Goal: Information Seeking & Learning: Learn about a topic

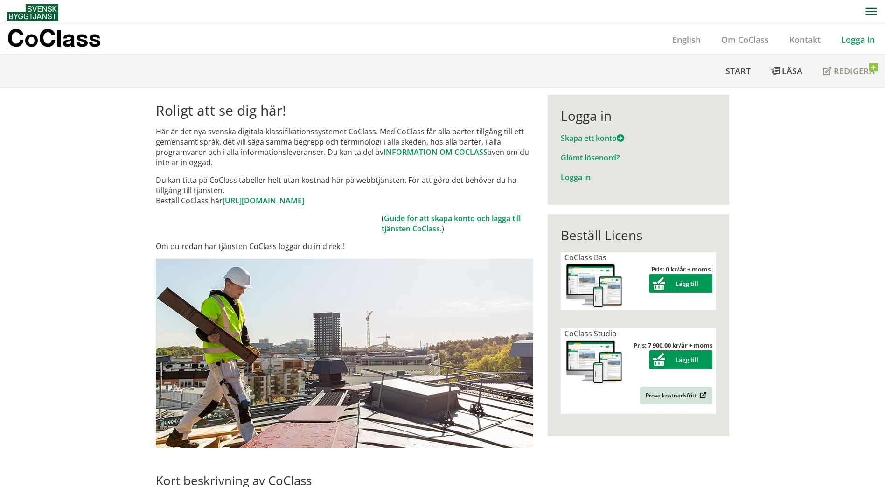
click at [868, 42] on link "Logga in" at bounding box center [858, 39] width 54 height 11
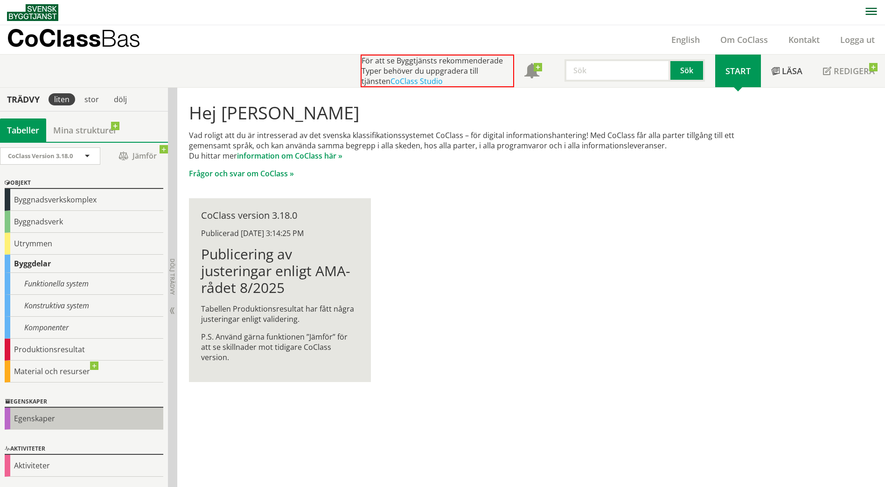
click at [49, 417] on div "Egenskaper" at bounding box center [84, 419] width 159 height 22
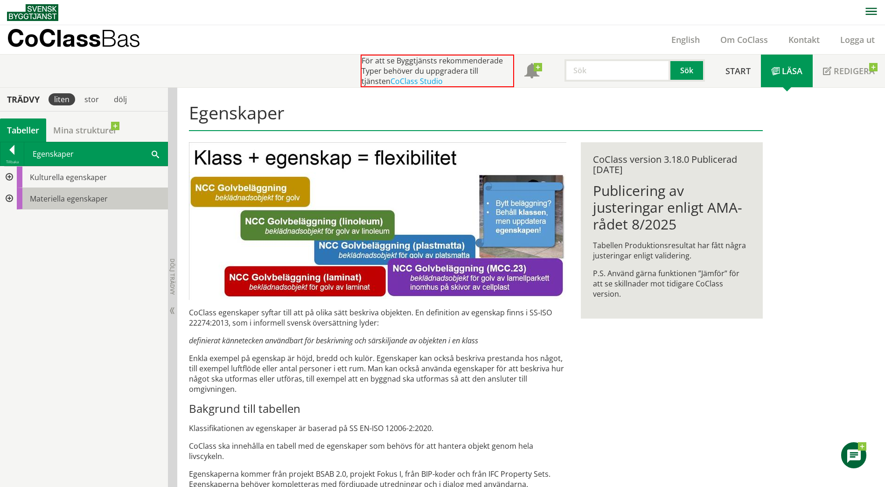
click at [17, 198] on div "Materiella egenskaper" at bounding box center [92, 198] width 151 height 21
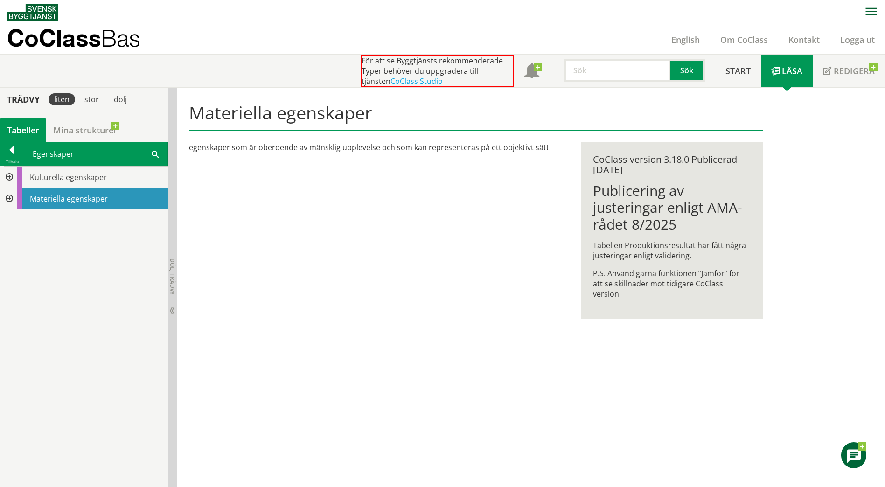
click at [8, 199] on div at bounding box center [8, 198] width 17 height 21
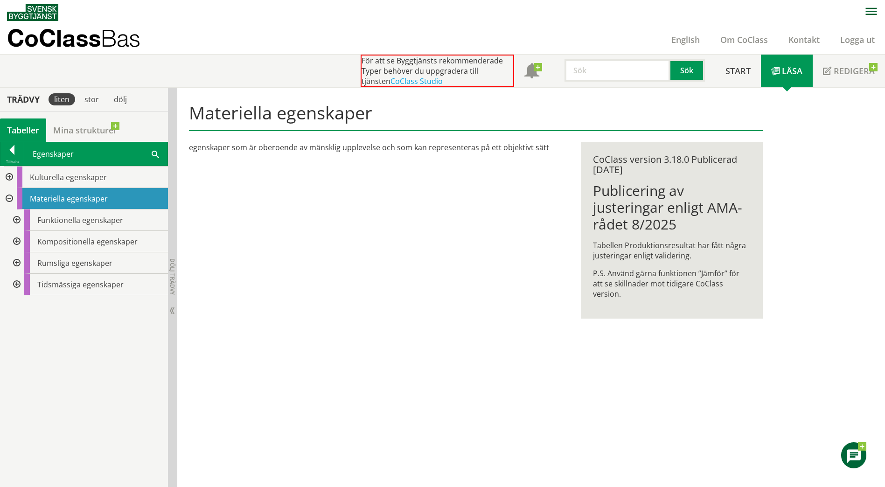
click at [15, 245] on div at bounding box center [15, 241] width 17 height 21
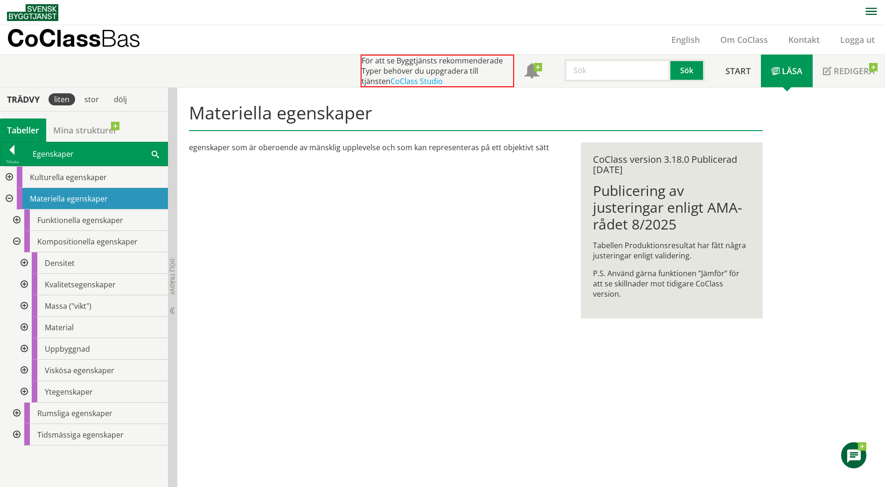
click at [28, 327] on div at bounding box center [23, 327] width 17 height 21
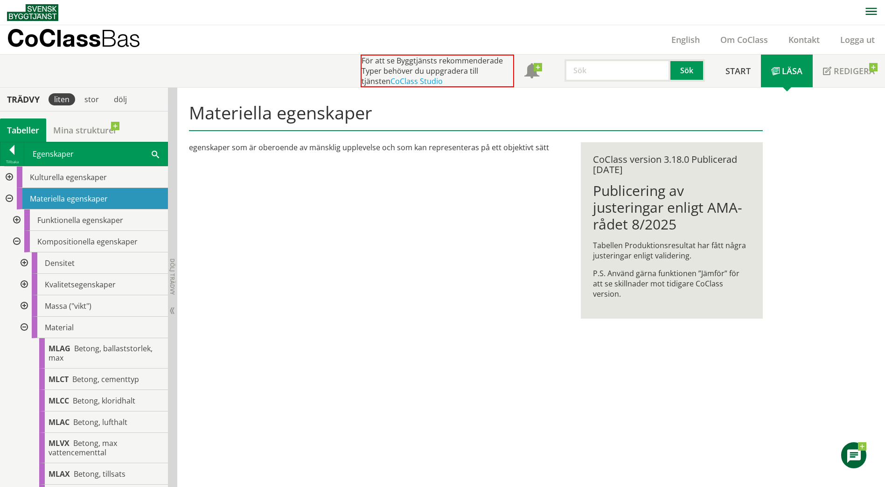
click at [24, 264] on div at bounding box center [23, 262] width 17 height 21
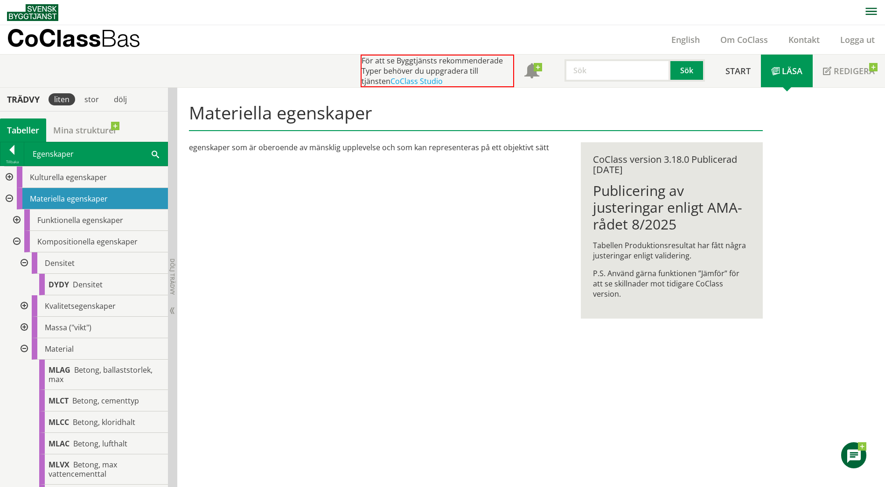
click at [24, 264] on div at bounding box center [23, 262] width 17 height 21
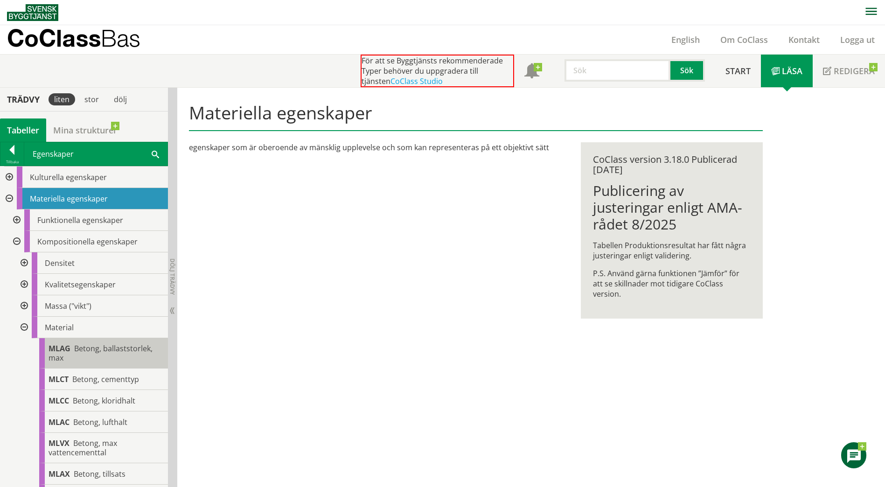
click at [83, 362] on div "MLAG Betong, ballaststorlek, max" at bounding box center [103, 353] width 129 height 30
click at [84, 348] on span "Betong, ballaststorlek, max" at bounding box center [101, 353] width 104 height 20
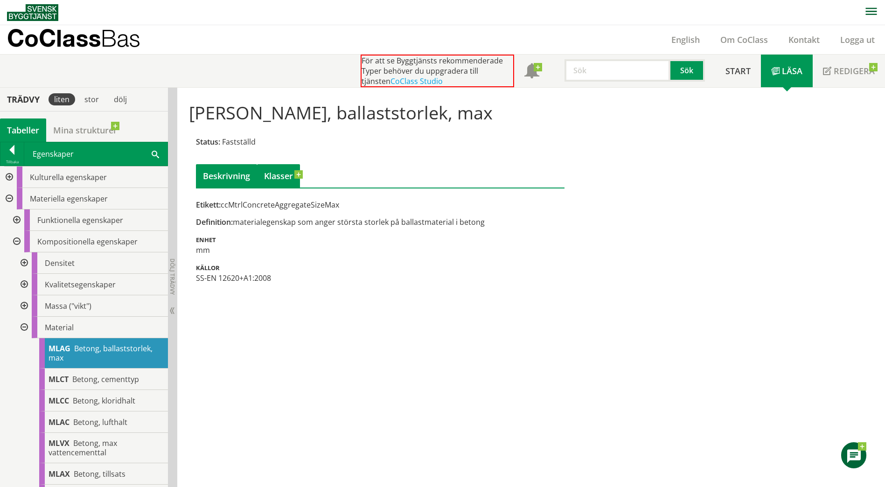
click at [291, 172] on link "Klasser" at bounding box center [278, 175] width 43 height 23
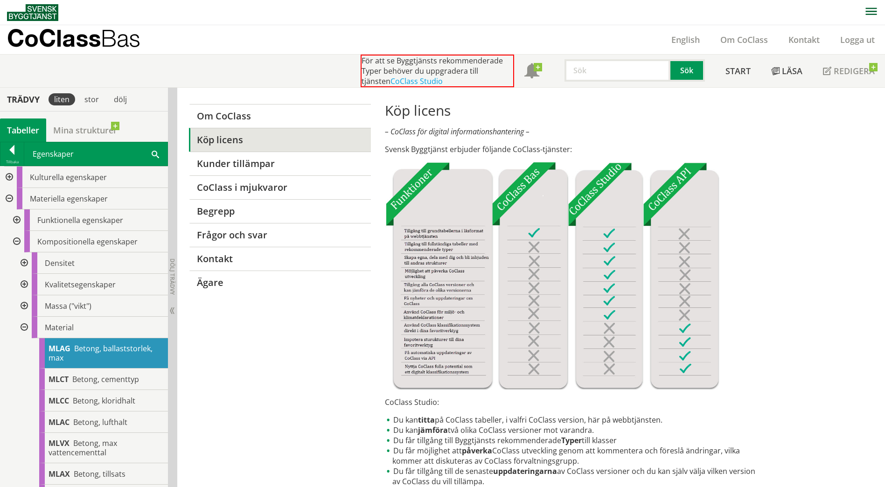
drag, startPoint x: 726, startPoint y: 347, endPoint x: 722, endPoint y: 225, distance: 121.8
click at [235, 182] on link "CoClass i mjukvaror" at bounding box center [279, 187] width 181 height 24
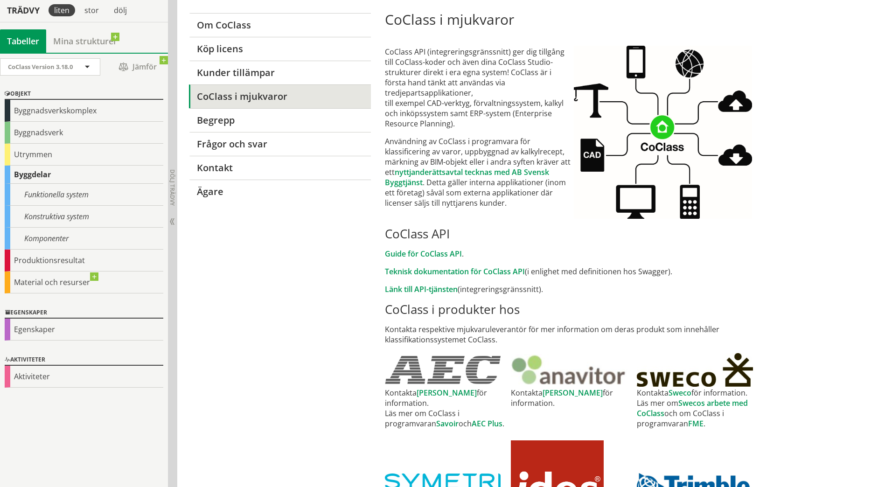
scroll to position [93, 0]
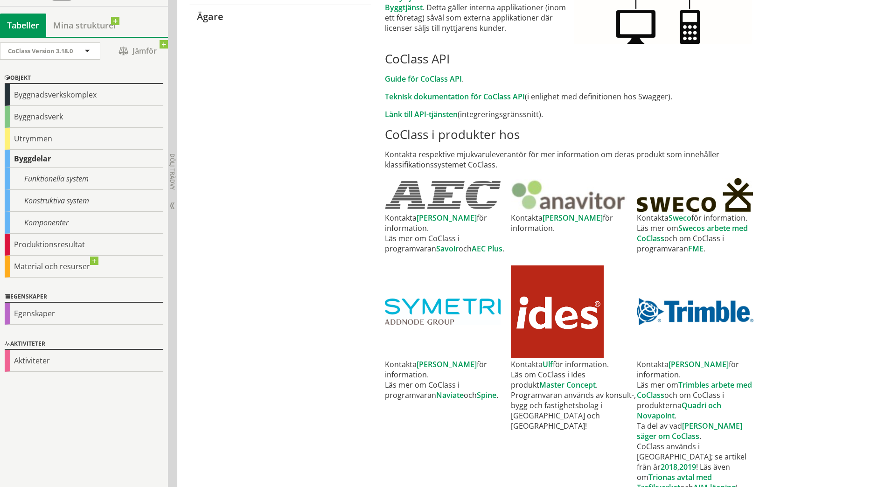
drag, startPoint x: 840, startPoint y: 300, endPoint x: 835, endPoint y: 288, distance: 13.8
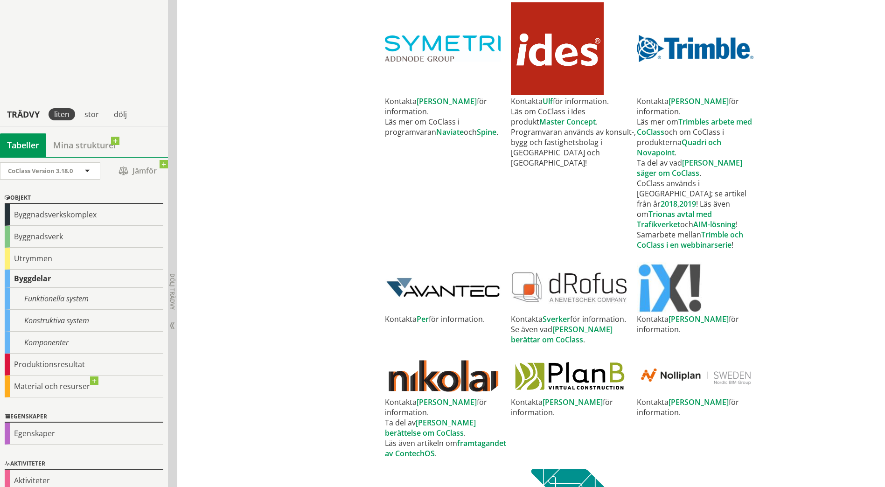
drag, startPoint x: 781, startPoint y: 269, endPoint x: 781, endPoint y: 312, distance: 42.5
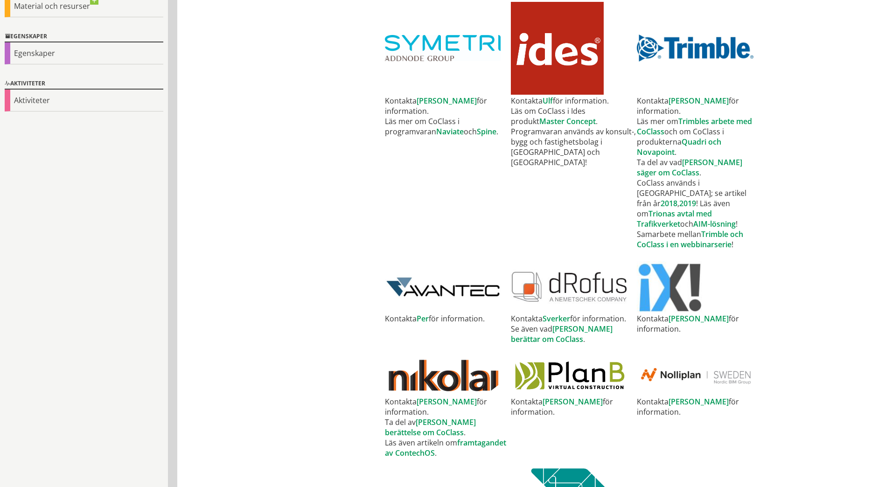
scroll to position [0, 0]
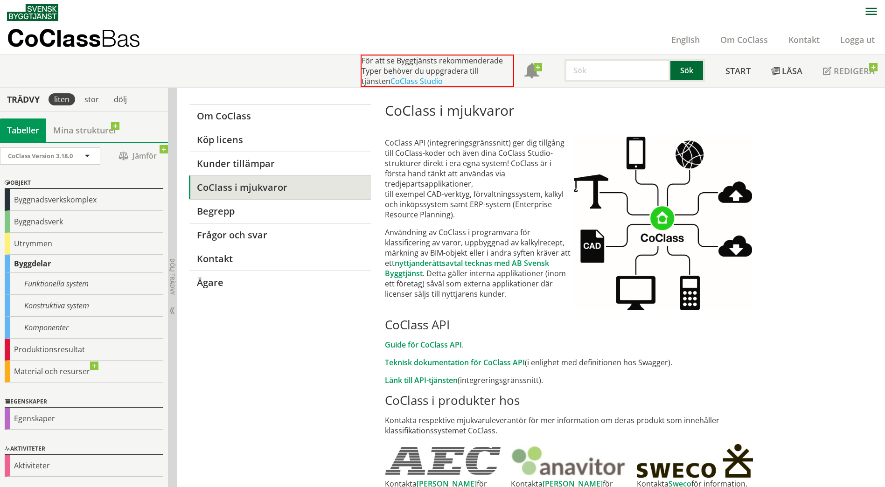
drag, startPoint x: 830, startPoint y: 373, endPoint x: 689, endPoint y: 59, distance: 344.3
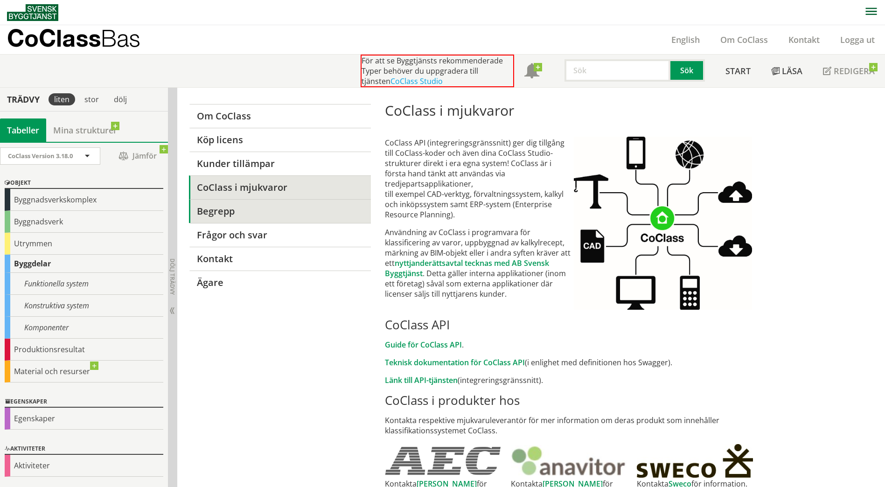
click at [203, 208] on link "Begrepp" at bounding box center [279, 211] width 181 height 24
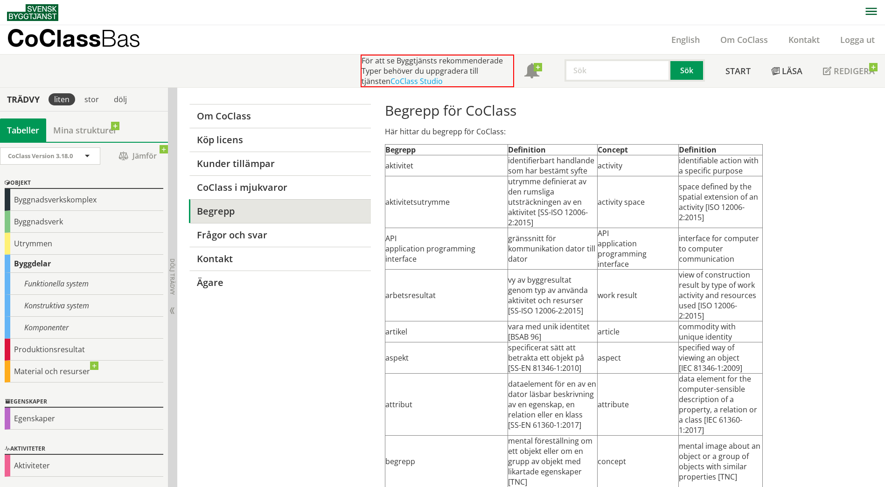
click at [439, 243] on td "API application programming interface" at bounding box center [446, 249] width 123 height 42
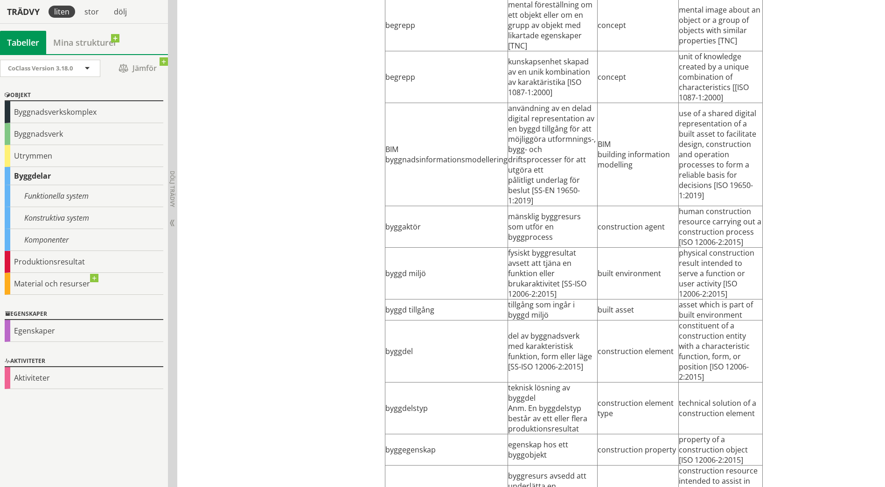
scroll to position [106, 0]
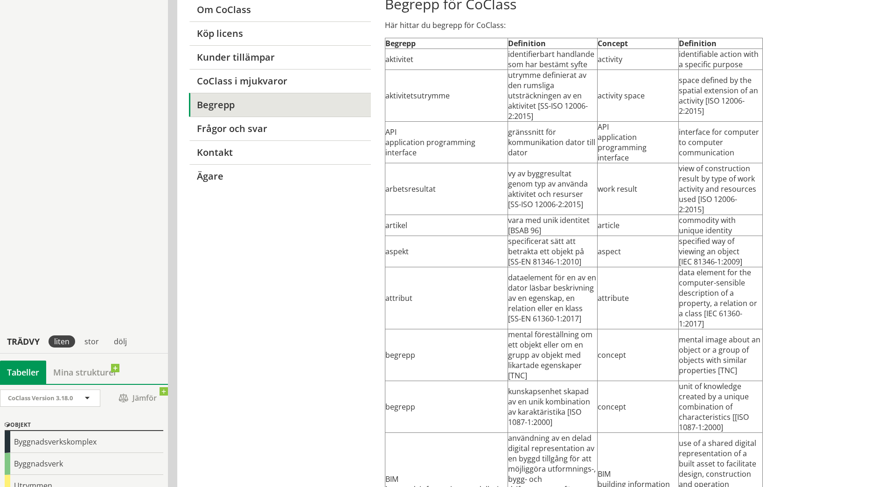
drag, startPoint x: 444, startPoint y: 290, endPoint x: 454, endPoint y: 125, distance: 165.5
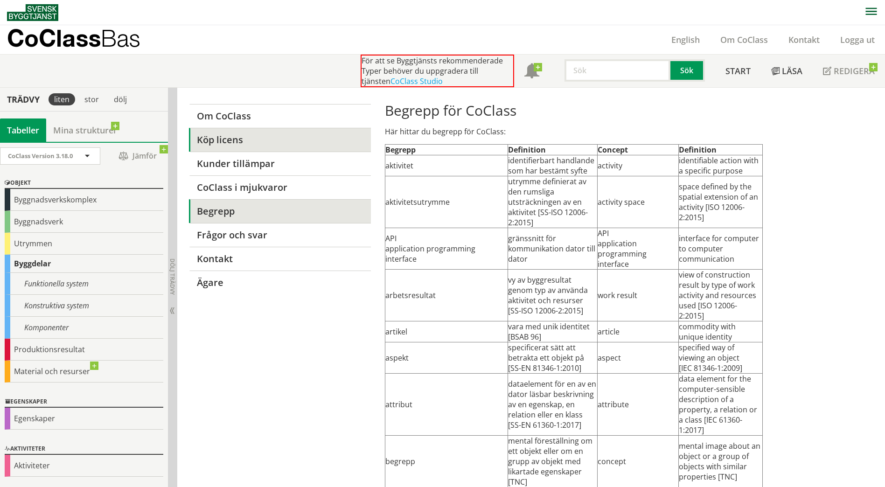
click at [223, 139] on link "Köp licens" at bounding box center [279, 140] width 181 height 24
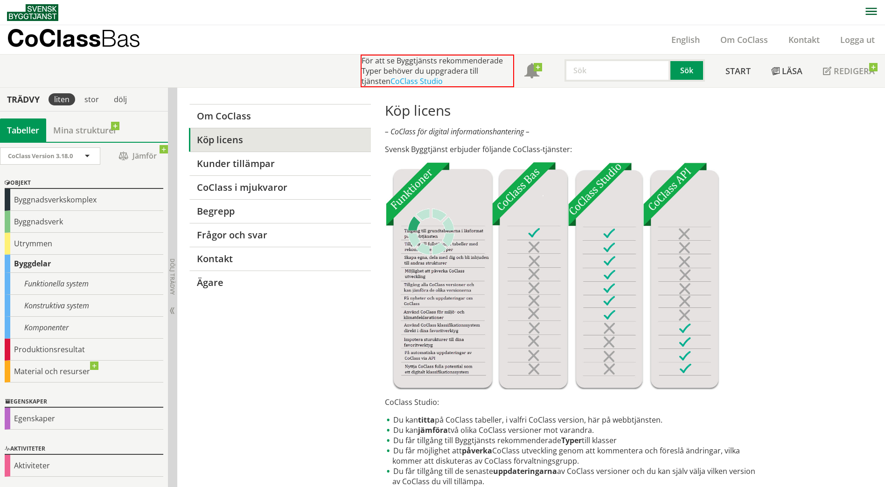
click at [681, 214] on img at bounding box center [552, 276] width 334 height 228
click at [689, 363] on img at bounding box center [552, 276] width 334 height 228
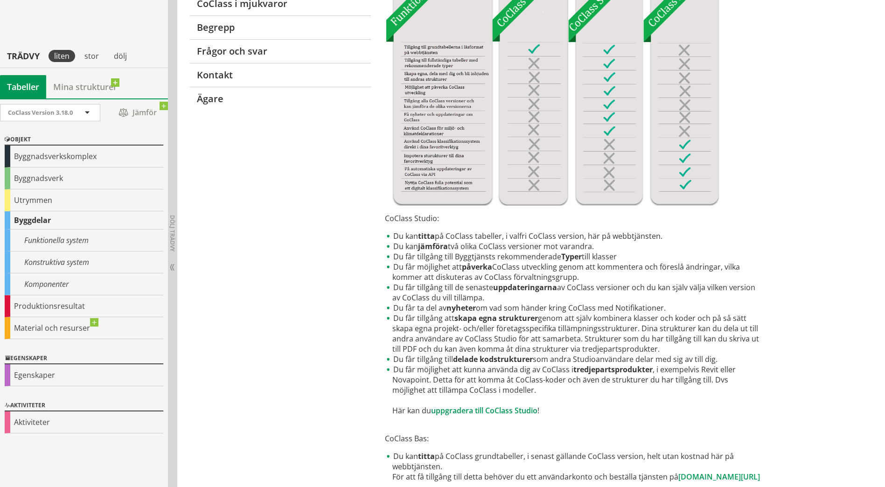
drag, startPoint x: 753, startPoint y: 384, endPoint x: 753, endPoint y: 412, distance: 28.5
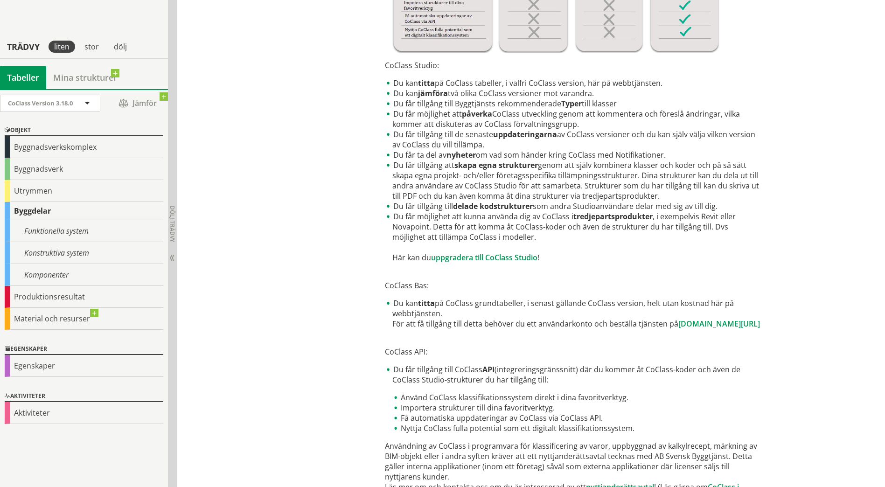
scroll to position [392, 0]
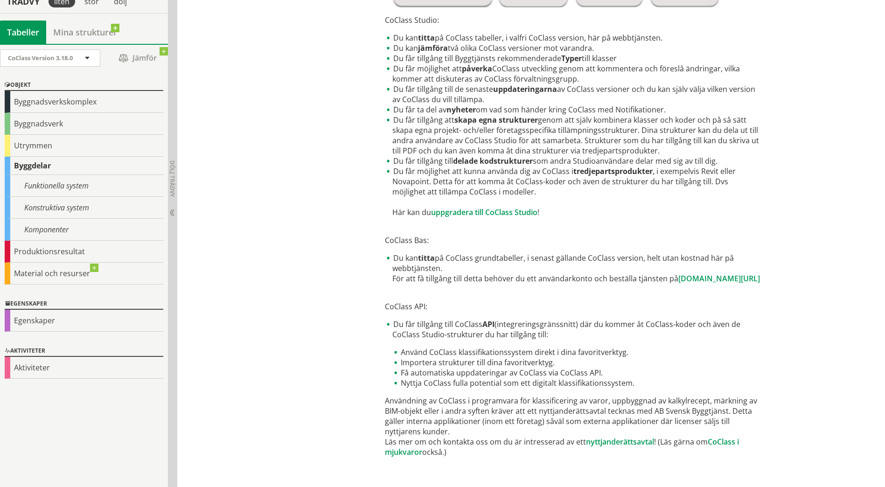
drag, startPoint x: 504, startPoint y: 405, endPoint x: 502, endPoint y: 415, distance: 9.6
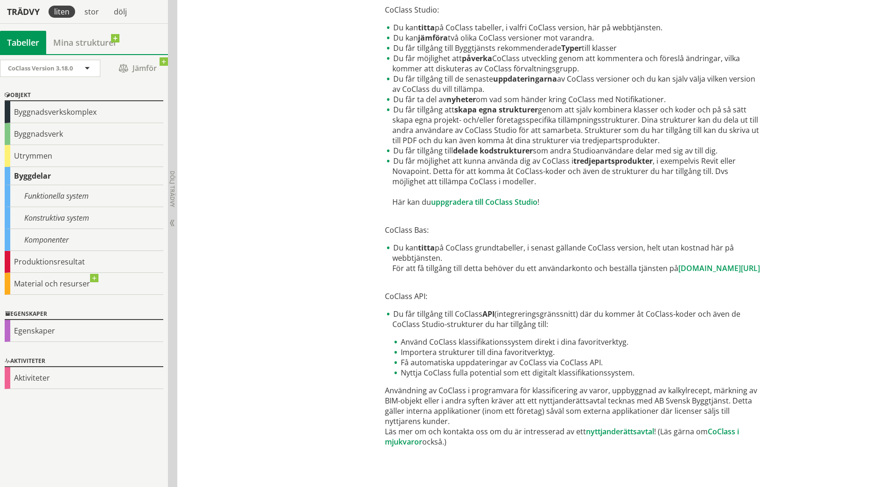
drag, startPoint x: 655, startPoint y: 285, endPoint x: 651, endPoint y: 325, distance: 40.8
click at [269, 268] on div "Om CoClass Köp licens Kunder tillämpar CoClass i mjukvaror Begrepp Frågor och s…" at bounding box center [475, 85] width 597 height 781
click at [19, 331] on div "Egenskaper" at bounding box center [84, 331] width 159 height 22
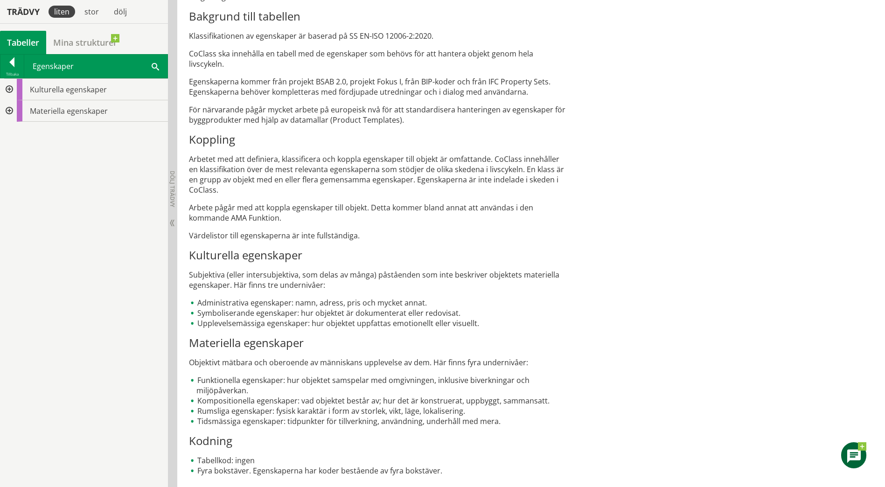
click at [11, 111] on div at bounding box center [8, 110] width 17 height 21
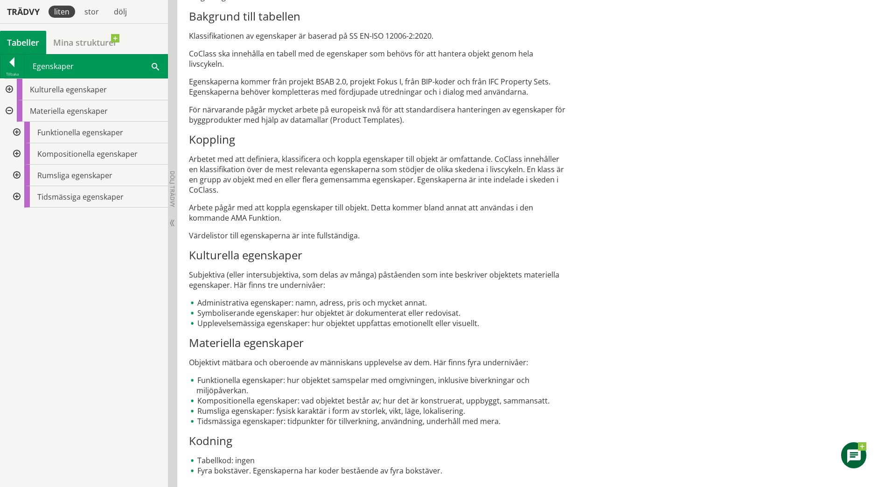
click at [11, 87] on div at bounding box center [8, 89] width 17 height 21
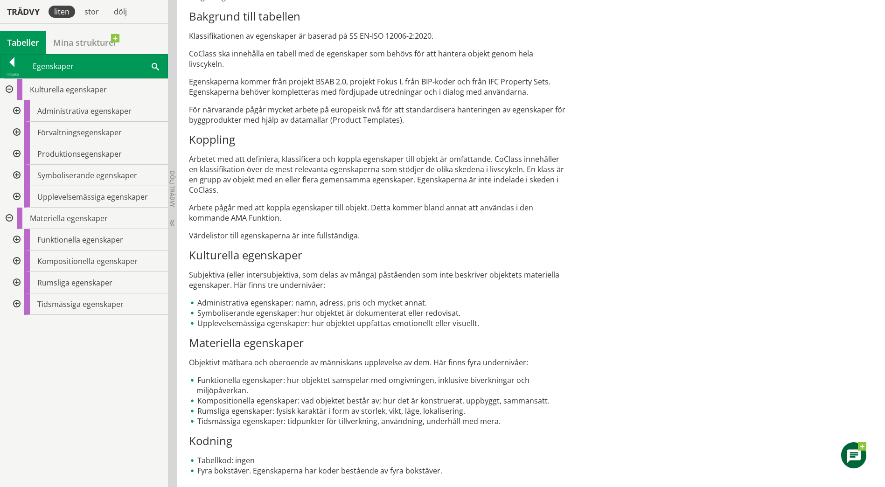
click at [465, 318] on li "Upplevelsemässiga egenskaper: hur objektet uppfattas emotionellt eller visuellt." at bounding box center [377, 323] width 377 height 10
drag, startPoint x: 359, startPoint y: 328, endPoint x: 353, endPoint y: 431, distance: 102.8
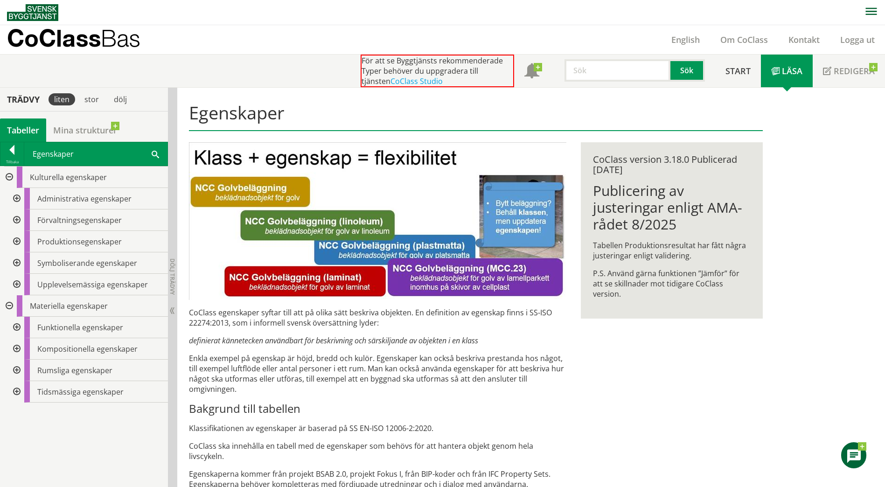
drag, startPoint x: 377, startPoint y: 248, endPoint x: 379, endPoint y: 165, distance: 83.1
click at [697, 35] on link "English" at bounding box center [685, 39] width 49 height 11
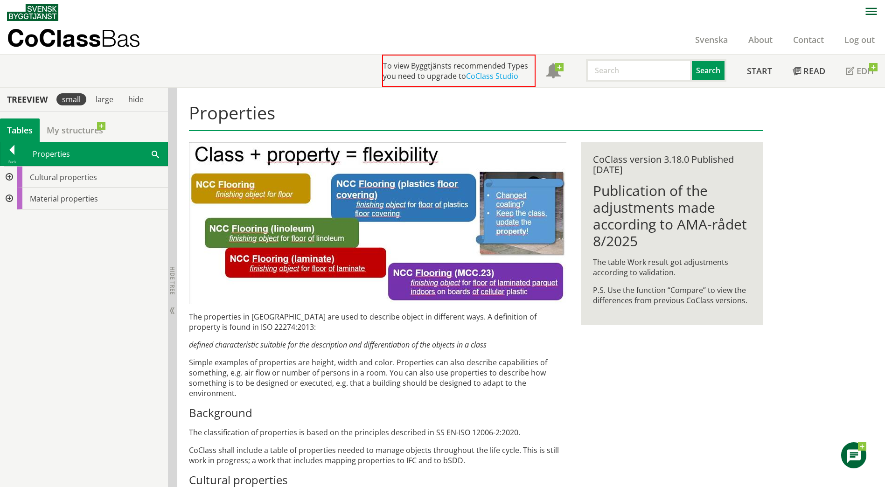
drag, startPoint x: 7, startPoint y: 202, endPoint x: 8, endPoint y: 197, distance: 4.8
click at [7, 202] on div at bounding box center [8, 198] width 17 height 21
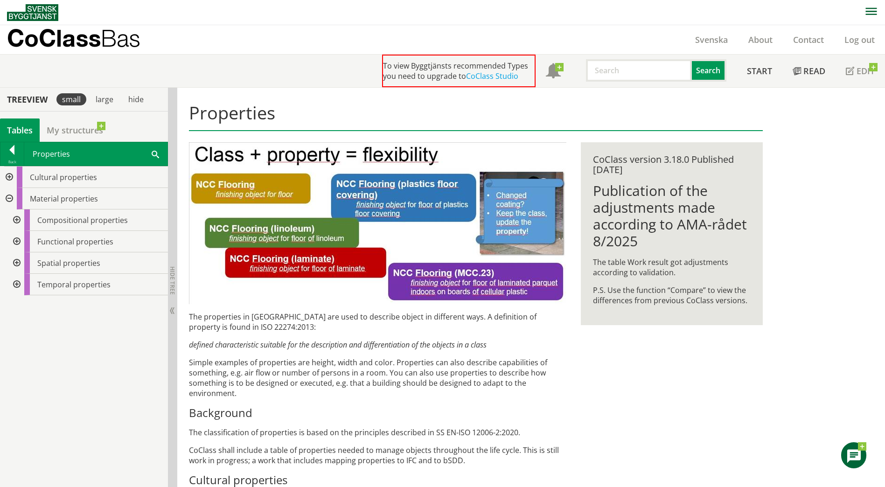
click at [10, 176] on div at bounding box center [8, 177] width 17 height 21
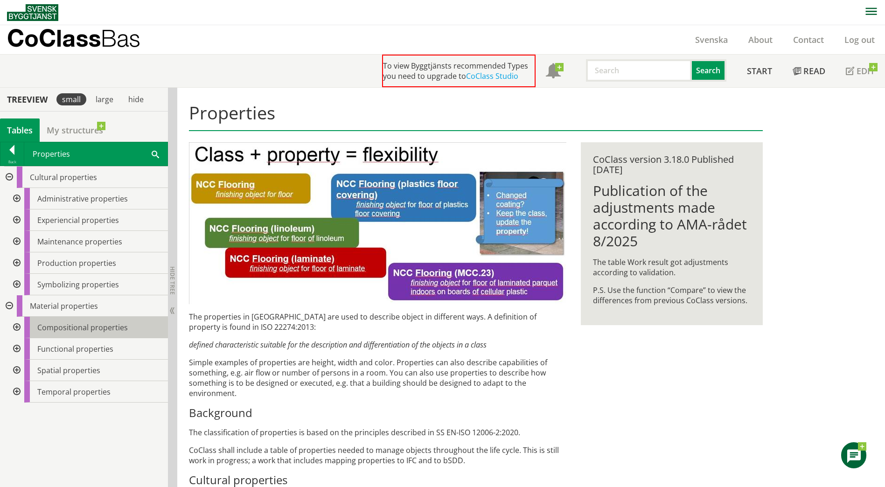
click at [76, 330] on span "Compositional properties" at bounding box center [82, 327] width 90 height 10
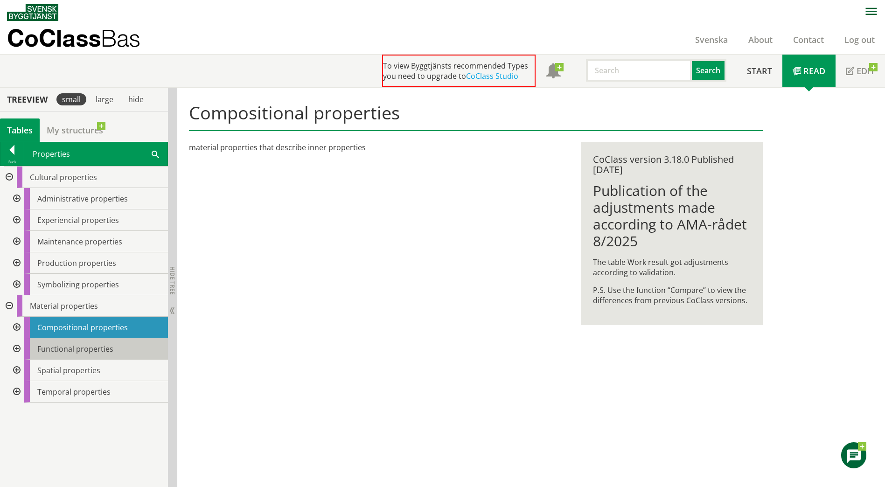
click at [61, 345] on span "Functional properties" at bounding box center [75, 349] width 76 height 10
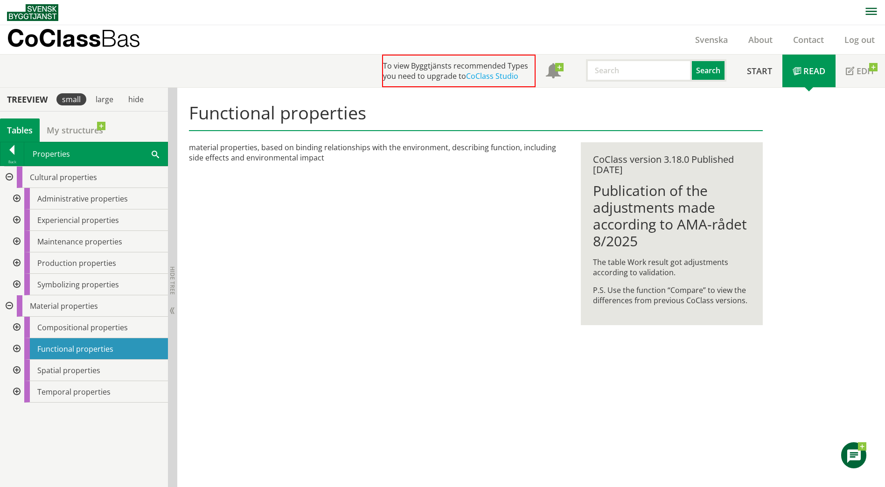
click at [21, 346] on div at bounding box center [15, 348] width 17 height 21
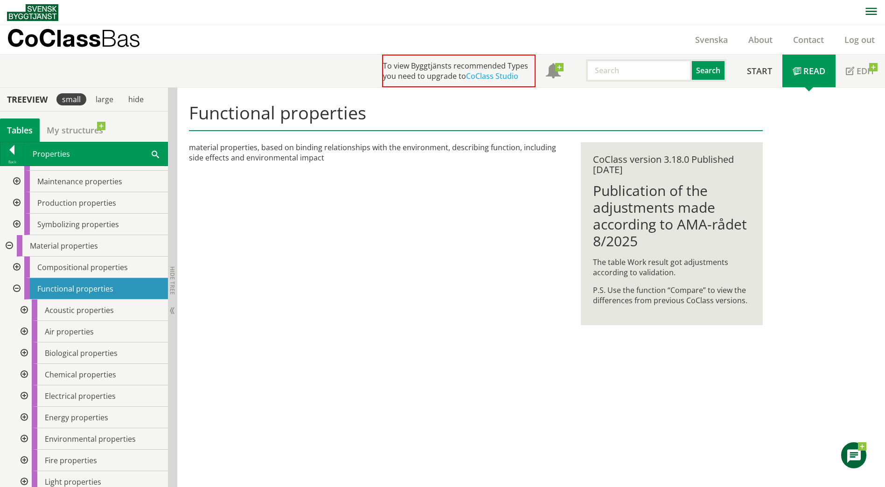
scroll to position [62, 0]
click at [22, 304] on div at bounding box center [23, 308] width 17 height 21
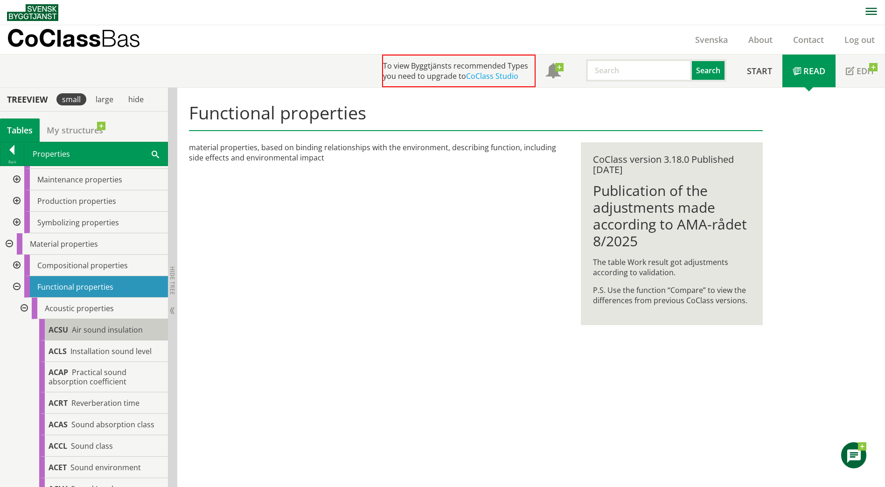
click at [140, 328] on span "Air sound insulation" at bounding box center [107, 330] width 71 height 10
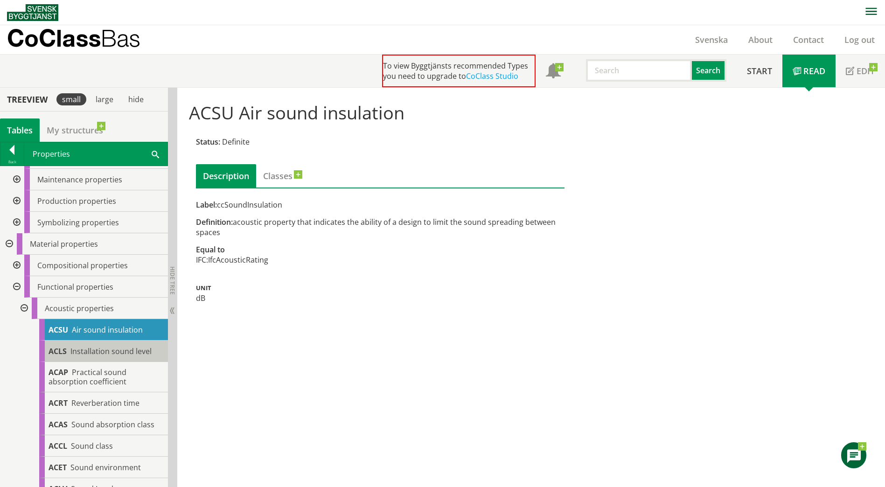
click at [118, 356] on span "Installation sound level" at bounding box center [110, 351] width 81 height 10
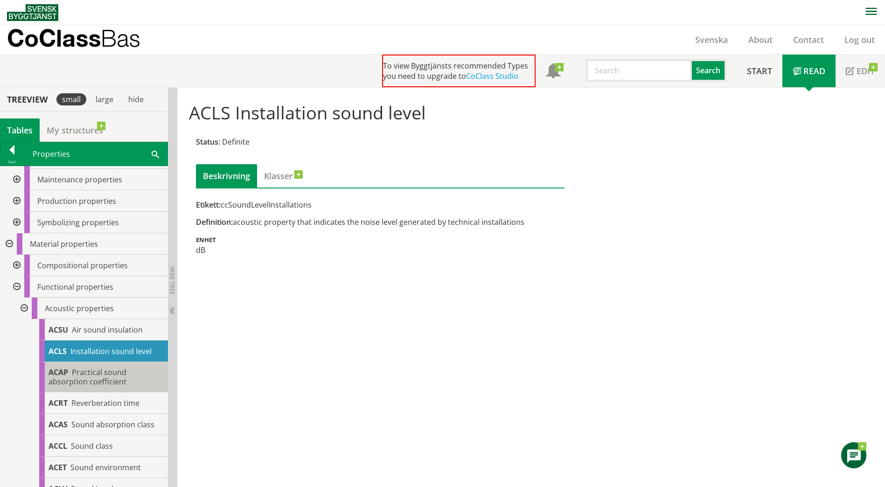
click at [103, 375] on span "Practical sound absorption coefficient" at bounding box center [88, 377] width 78 height 20
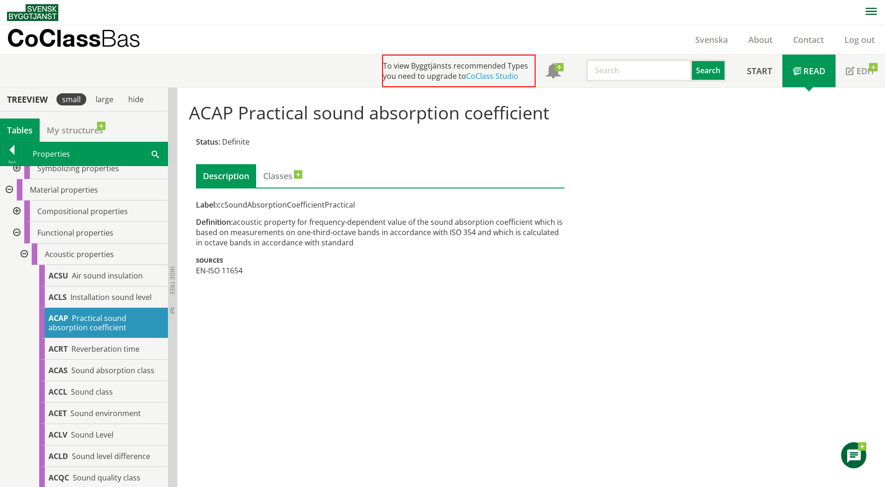
scroll to position [140, 0]
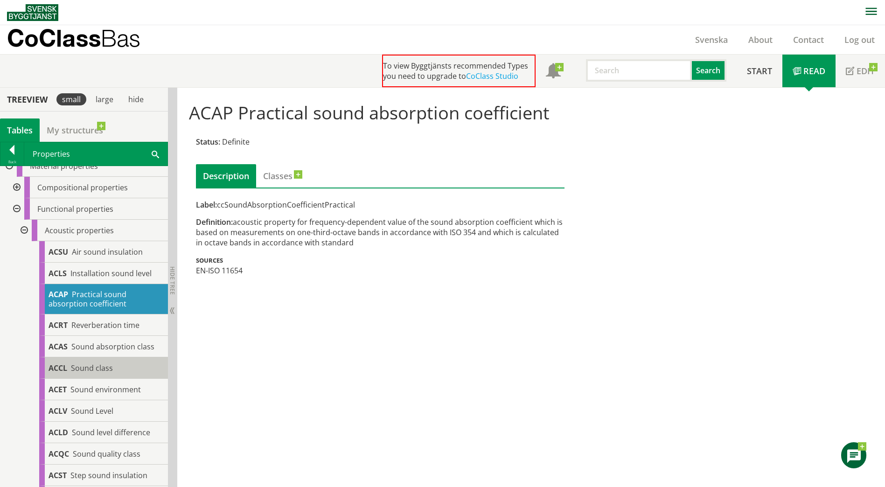
click at [102, 373] on span "Sound class" at bounding box center [92, 368] width 42 height 10
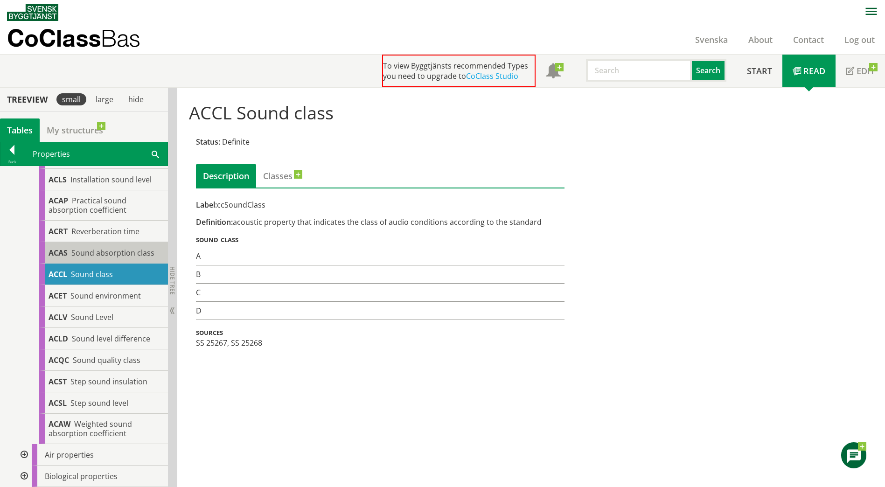
scroll to position [249, 0]
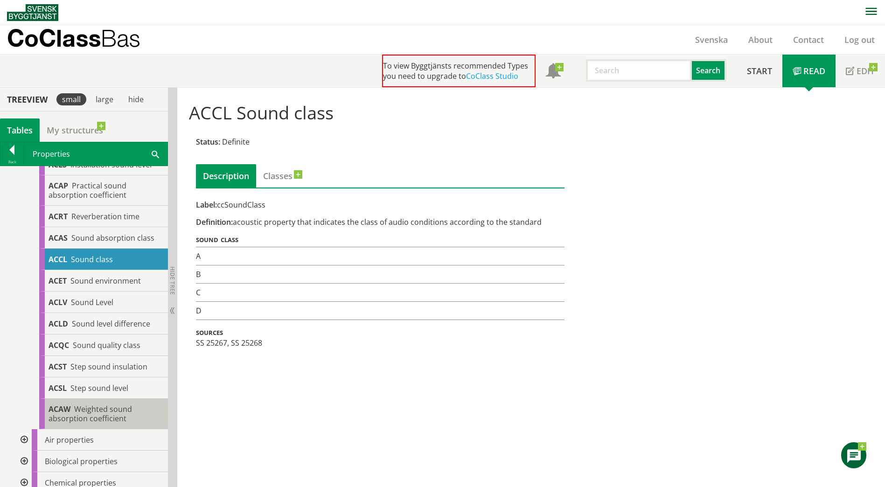
click at [95, 414] on span "Weighted sound absorption coefficient" at bounding box center [91, 414] width 84 height 20
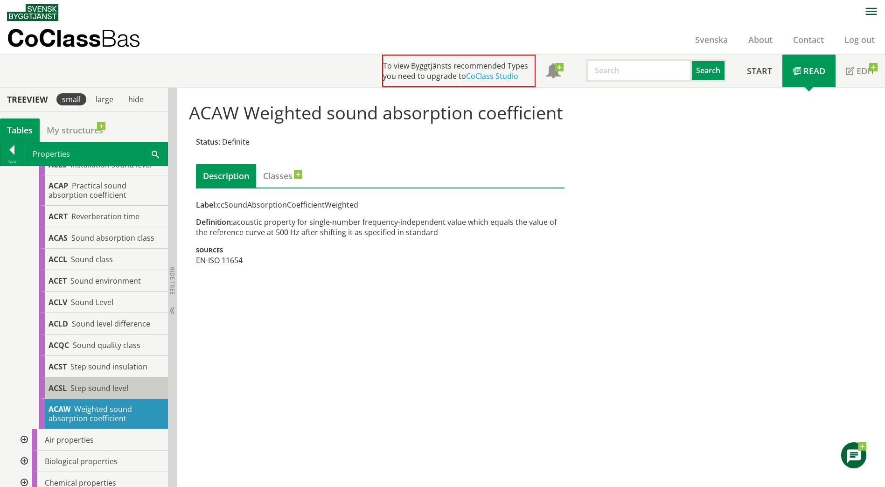
click at [93, 393] on span "Step sound level" at bounding box center [99, 388] width 58 height 10
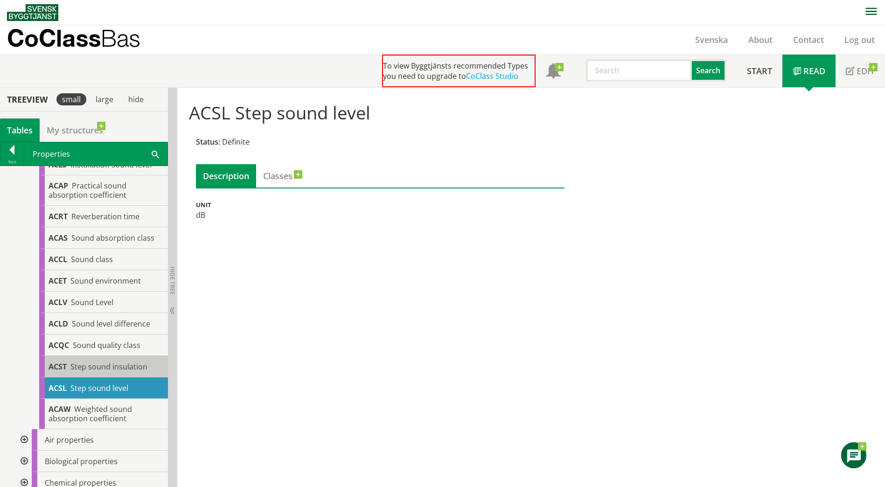
click at [95, 369] on span "Step sound insulation" at bounding box center [108, 367] width 77 height 10
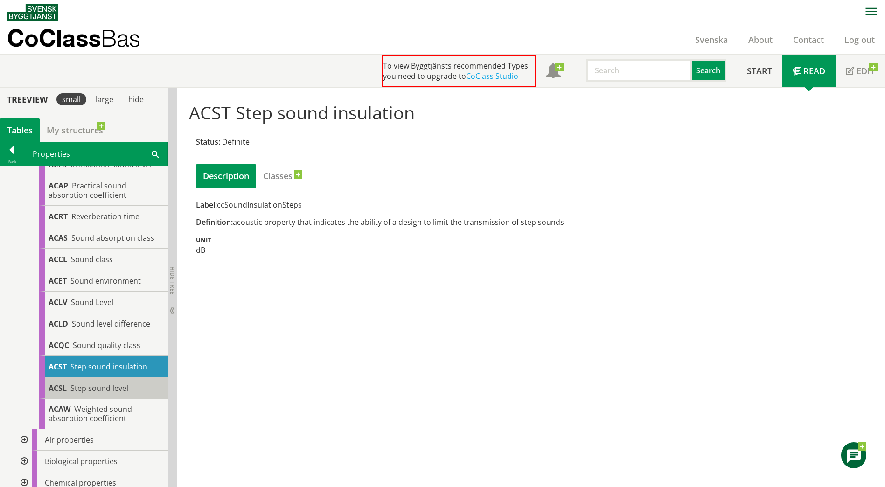
click at [135, 387] on div "ACSL Step sound level" at bounding box center [103, 387] width 129 height 21
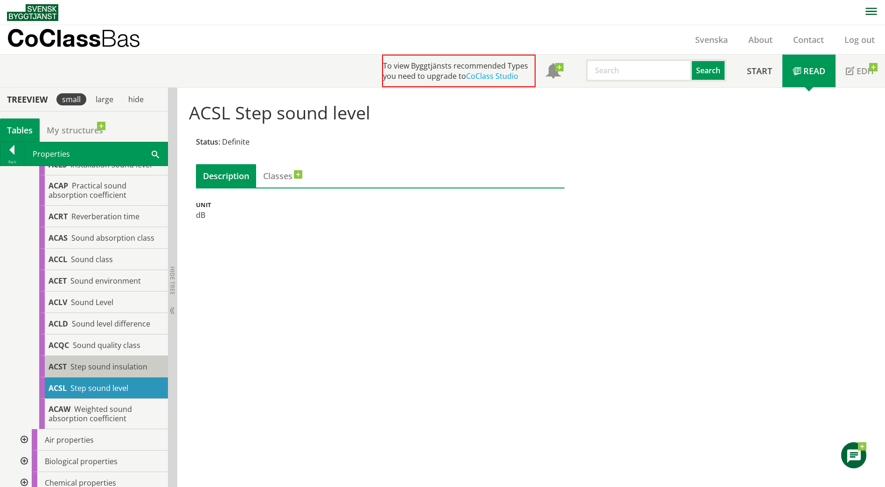
click at [123, 371] on div "ACST Step sound insulation" at bounding box center [103, 366] width 129 height 21
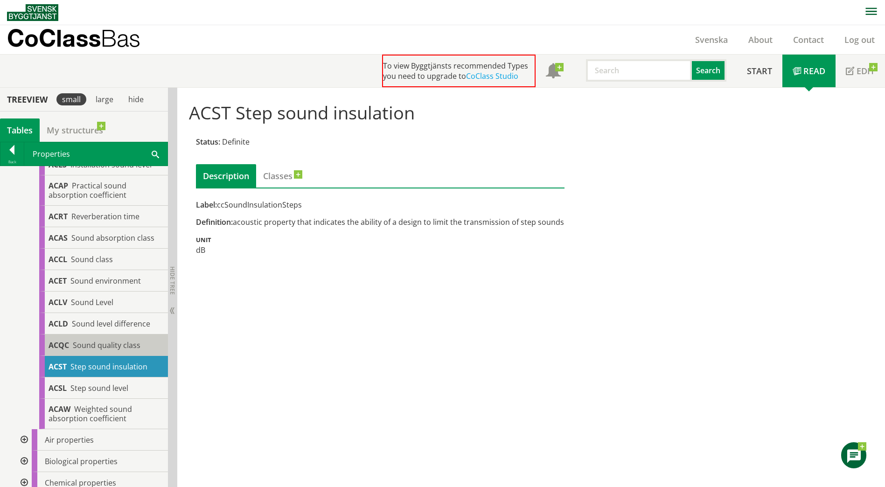
click at [116, 341] on span "Sound quality class" at bounding box center [107, 345] width 68 height 10
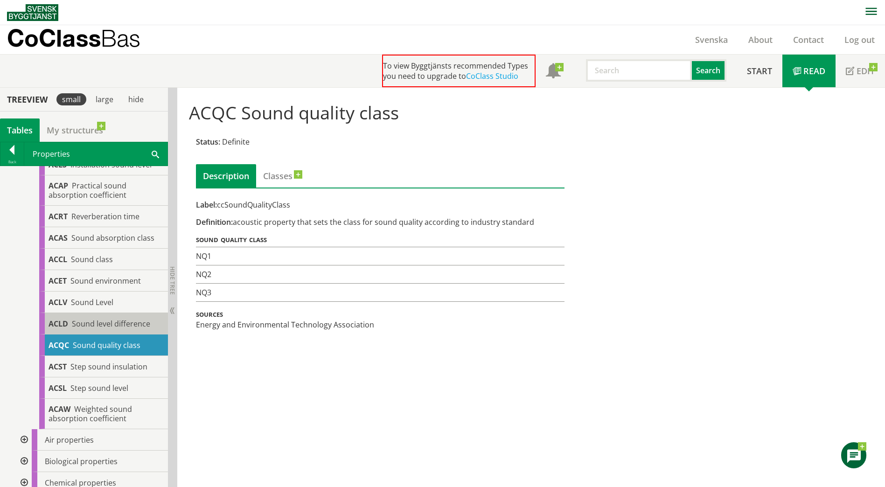
click at [136, 324] on span "Sound level difference" at bounding box center [111, 324] width 78 height 10
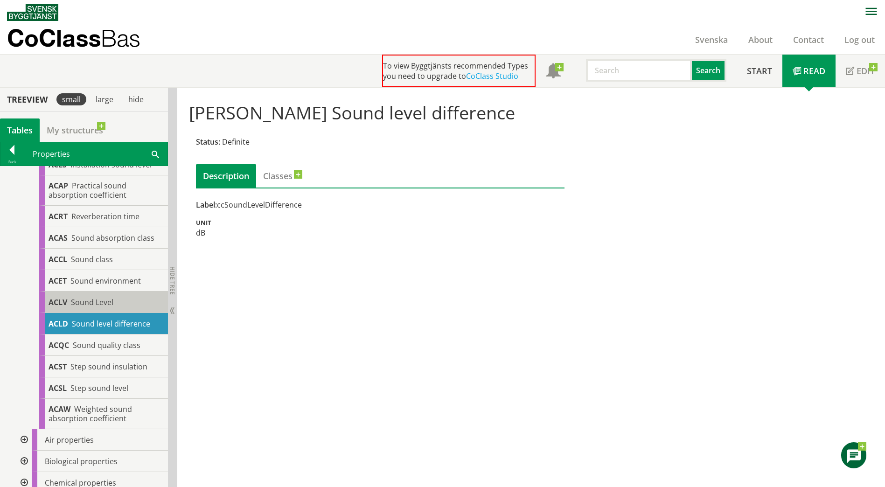
click at [104, 301] on span "Sound Level" at bounding box center [92, 302] width 42 height 10
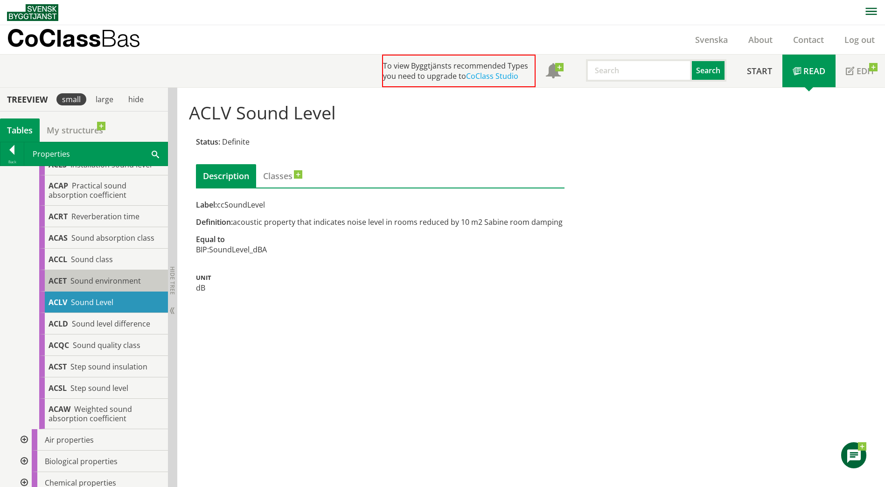
click at [103, 291] on div "ACET Sound environment" at bounding box center [103, 280] width 129 height 21
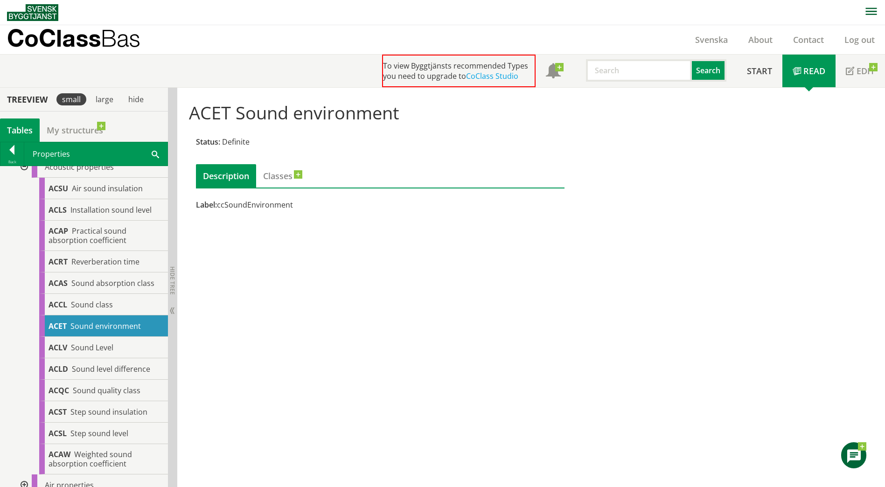
scroll to position [202, 0]
click at [104, 263] on span "Reverberation time" at bounding box center [105, 263] width 68 height 10
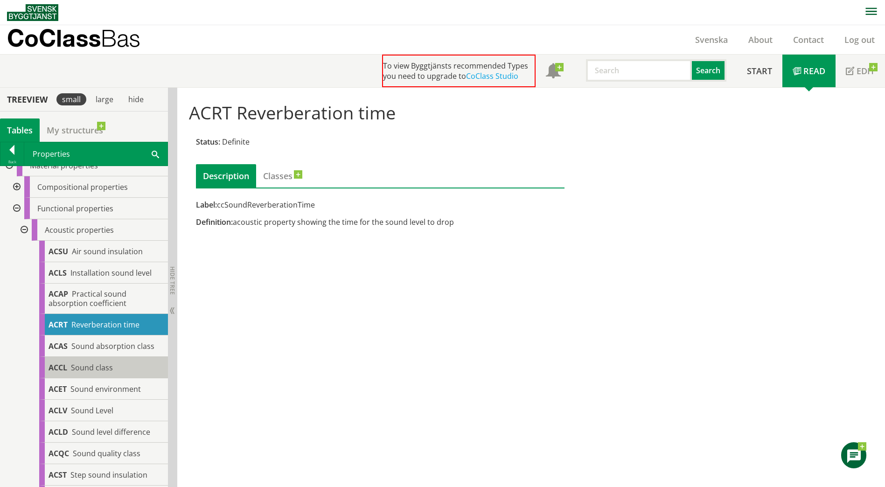
scroll to position [140, 0]
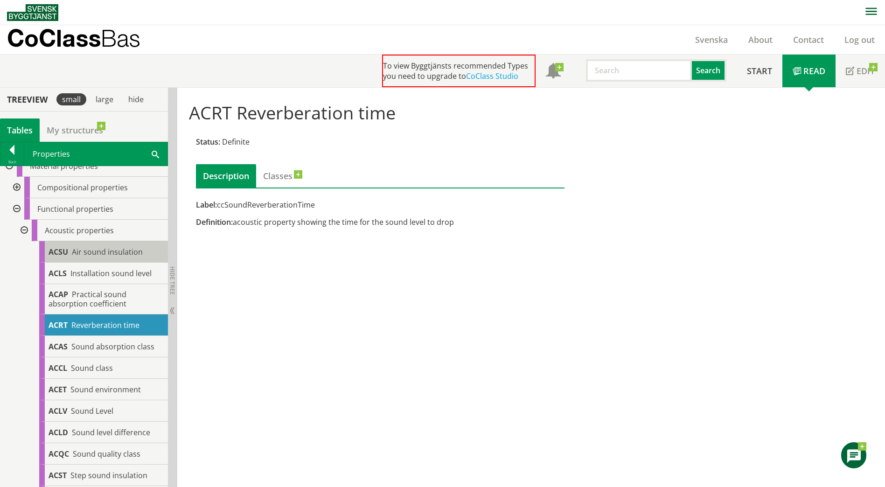
click at [115, 254] on span "Air sound insulation" at bounding box center [107, 252] width 71 height 10
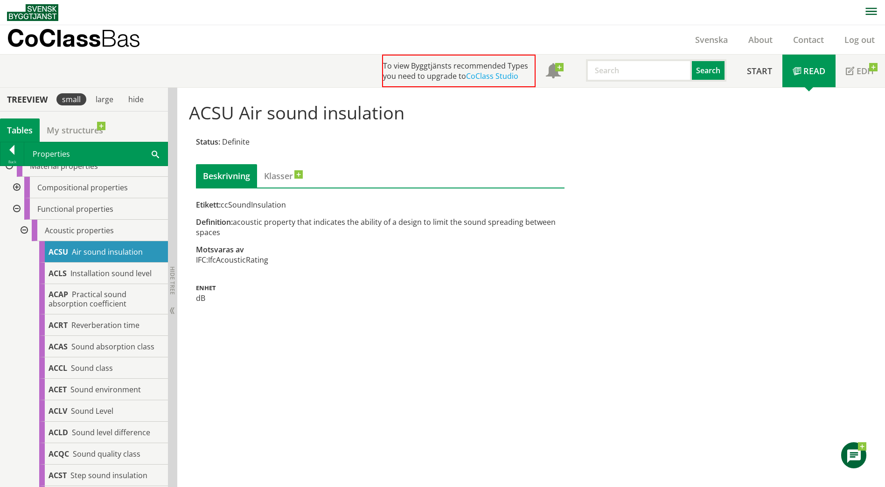
click at [286, 345] on div "ACSU Air sound insulation Status: Definite Beskrivning Klasser Etikett: ccSound…" at bounding box center [531, 288] width 708 height 400
drag, startPoint x: 230, startPoint y: 235, endPoint x: 202, endPoint y: 203, distance: 42.0
click at [202, 203] on div "Etikett: ccSoundInsulation Definition: acoustic property that indicates the abi…" at bounding box center [380, 252] width 369 height 104
click at [203, 206] on span "Etikett:" at bounding box center [208, 205] width 25 height 10
drag, startPoint x: 197, startPoint y: 206, endPoint x: 235, endPoint y: 220, distance: 39.7
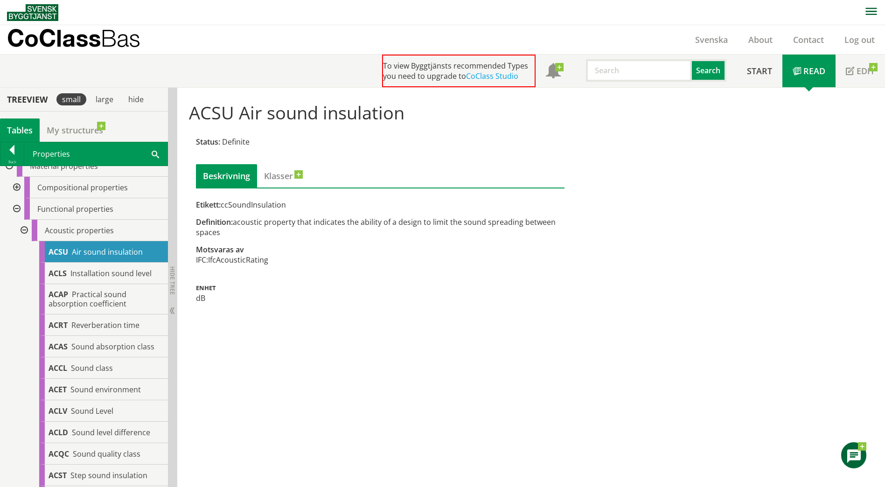
click at [235, 220] on div "Etikett: ccSoundInsulation Definition: acoustic property that indicates the abi…" at bounding box center [380, 252] width 369 height 104
click at [232, 232] on div "Definition: acoustic property that indicates the ability of a design to limit t…" at bounding box center [380, 227] width 369 height 21
drag, startPoint x: 220, startPoint y: 213, endPoint x: 203, endPoint y: 198, distance: 22.5
click at [203, 198] on div "Beskrivning Klasser Etikett: ccSoundInsulation Definition: acoustic property th…" at bounding box center [380, 233] width 369 height 139
drag, startPoint x: 236, startPoint y: 226, endPoint x: 295, endPoint y: 255, distance: 65.7
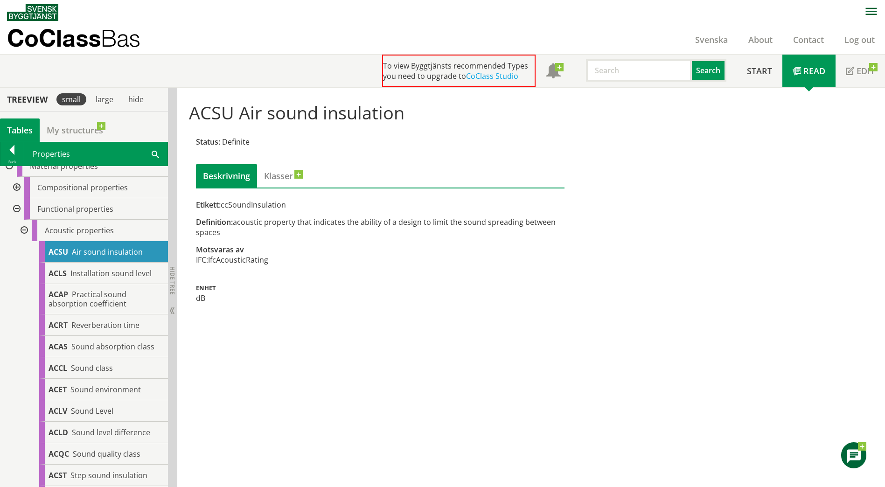
click at [212, 201] on div "Etikett: ccSoundInsulation Definition: acoustic property that indicates the abi…" at bounding box center [380, 252] width 369 height 104
drag, startPoint x: 290, startPoint y: 249, endPoint x: 241, endPoint y: 211, distance: 61.9
click at [243, 213] on div "Etikett: ccSoundInsulation Definition: acoustic property that indicates the abi…" at bounding box center [380, 252] width 369 height 104
drag, startPoint x: 289, startPoint y: 215, endPoint x: 283, endPoint y: 202, distance: 13.8
click at [245, 208] on div "Etikett: ccSoundInsulation Definition: acoustic property that indicates the abi…" at bounding box center [380, 252] width 369 height 104
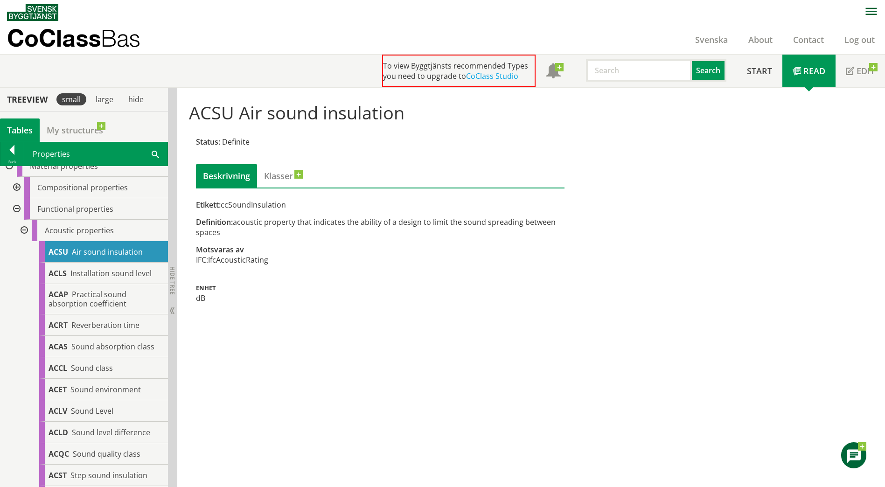
drag, startPoint x: 292, startPoint y: 201, endPoint x: 197, endPoint y: 188, distance: 96.1
click at [197, 188] on div "Beskrivning Klasser Etikett: ccSoundInsulation Definition: acoustic property th…" at bounding box center [380, 233] width 369 height 139
drag, startPoint x: 234, startPoint y: 184, endPoint x: 207, endPoint y: 183, distance: 27.1
click at [212, 184] on div "Beskrivning" at bounding box center [226, 175] width 61 height 23
drag, startPoint x: 211, startPoint y: 188, endPoint x: 190, endPoint y: 190, distance: 21.2
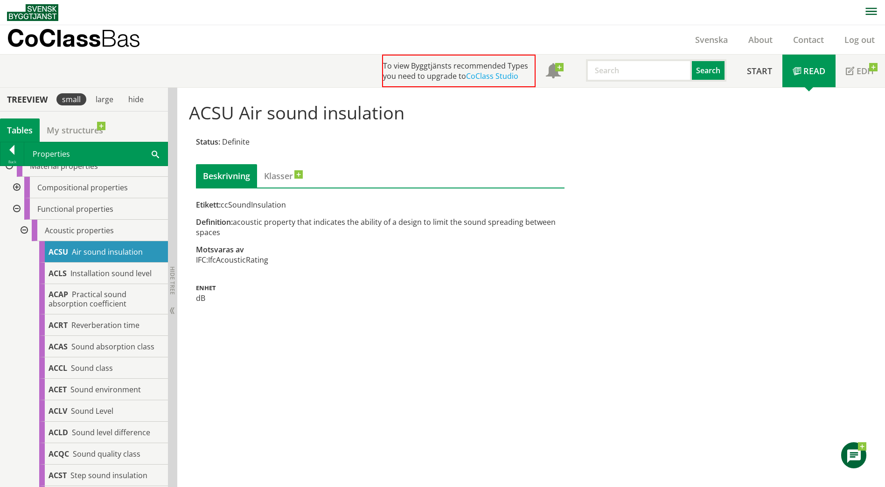
click at [192, 190] on div "Status: Definite Beskrivning Klasser Etikett: ccSoundInsulation Definition: aco…" at bounding box center [380, 219] width 383 height 178
click at [94, 275] on span "Installation sound level" at bounding box center [110, 273] width 81 height 10
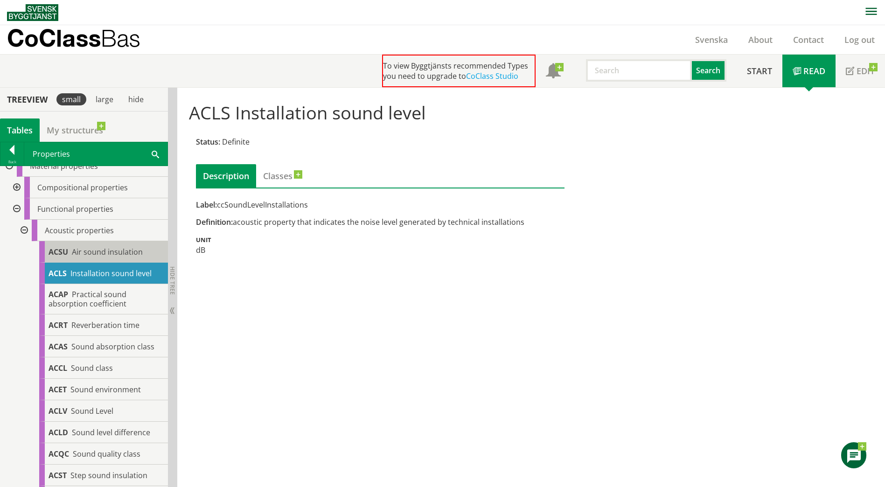
click at [91, 259] on div "ACSU Air sound insulation" at bounding box center [103, 251] width 129 height 21
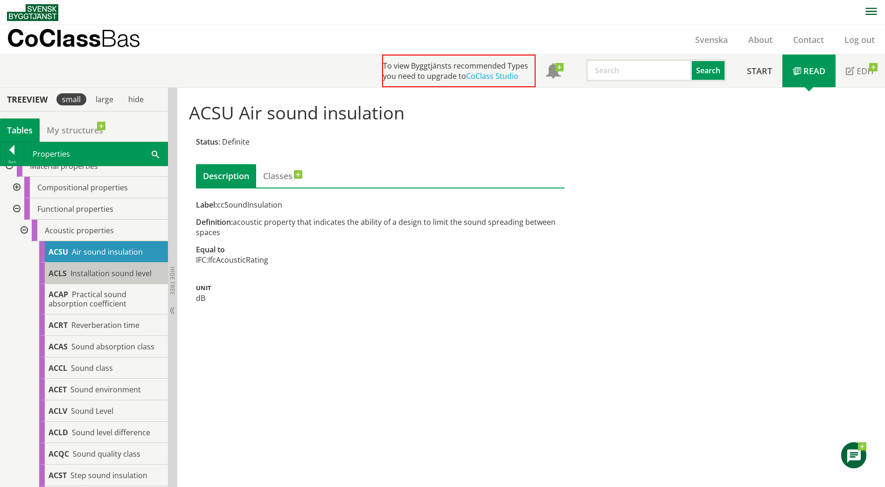
click at [94, 272] on span "Installation sound level" at bounding box center [110, 273] width 81 height 10
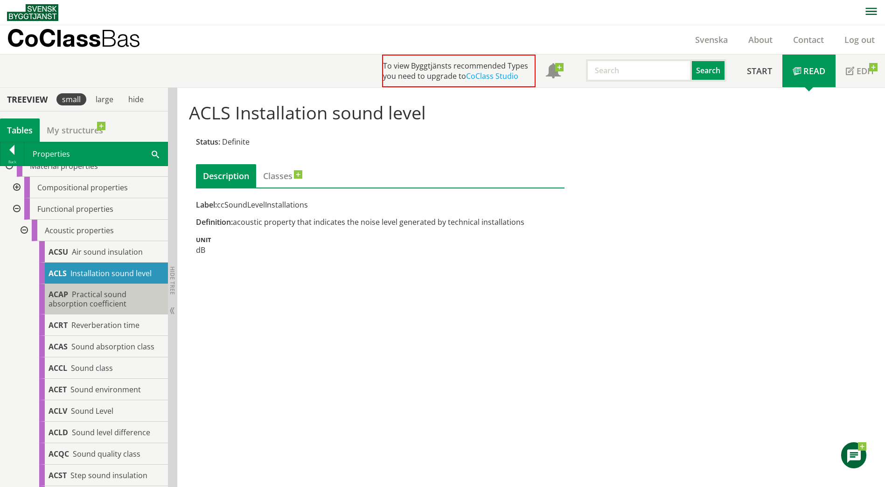
click at [98, 299] on span "Practical sound absorption coefficient" at bounding box center [88, 299] width 78 height 20
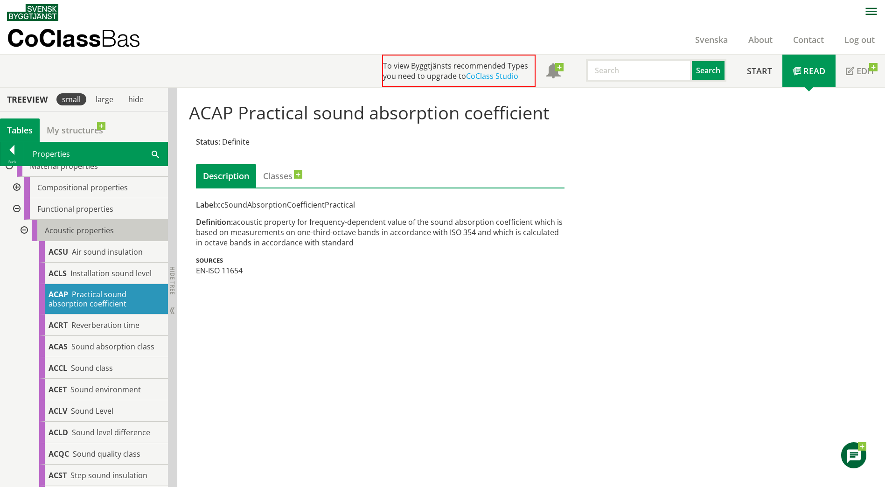
click at [59, 230] on span "Acoustic properties" at bounding box center [79, 230] width 69 height 10
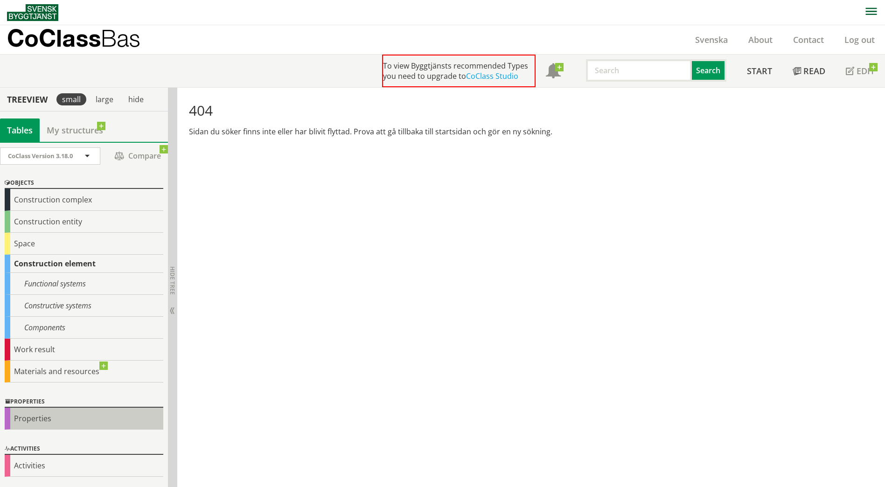
click at [37, 419] on div "Properties" at bounding box center [84, 419] width 159 height 22
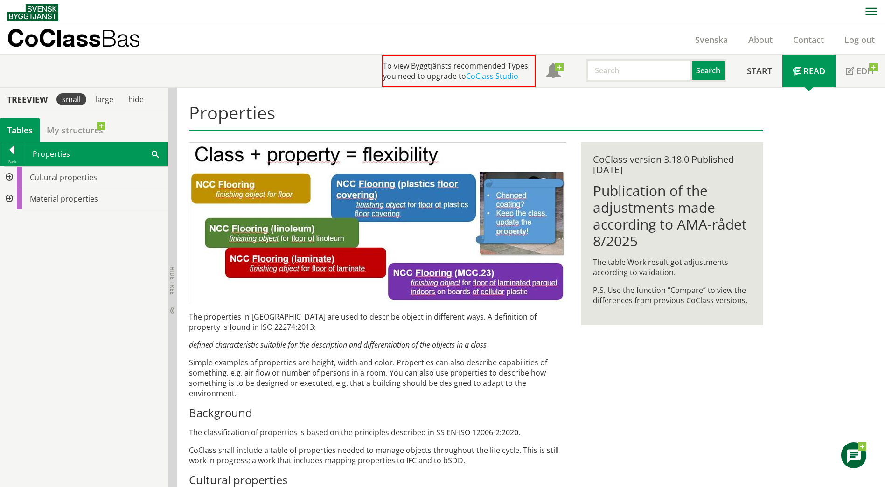
click at [8, 177] on div at bounding box center [8, 177] width 17 height 21
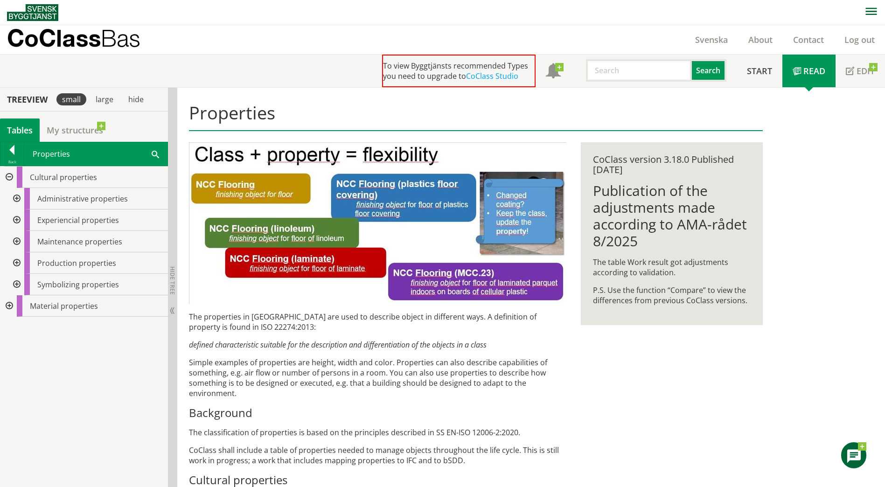
click at [8, 175] on div at bounding box center [8, 177] width 17 height 21
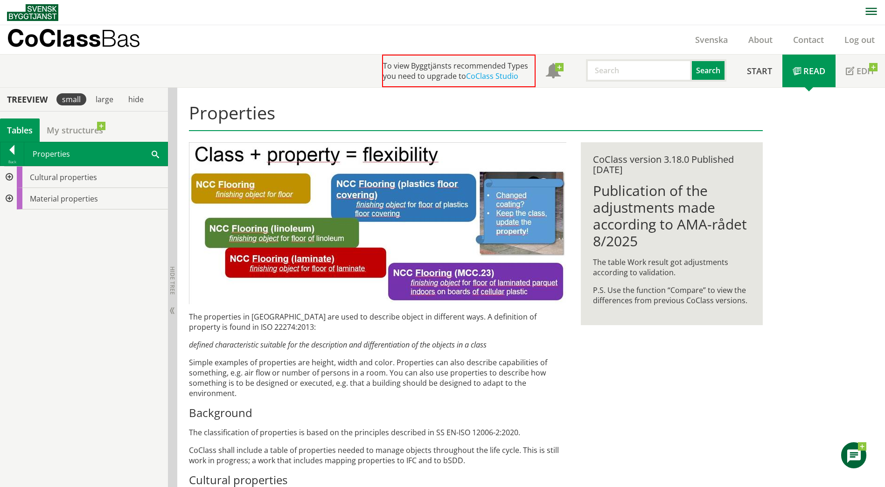
click at [10, 193] on div at bounding box center [8, 198] width 17 height 21
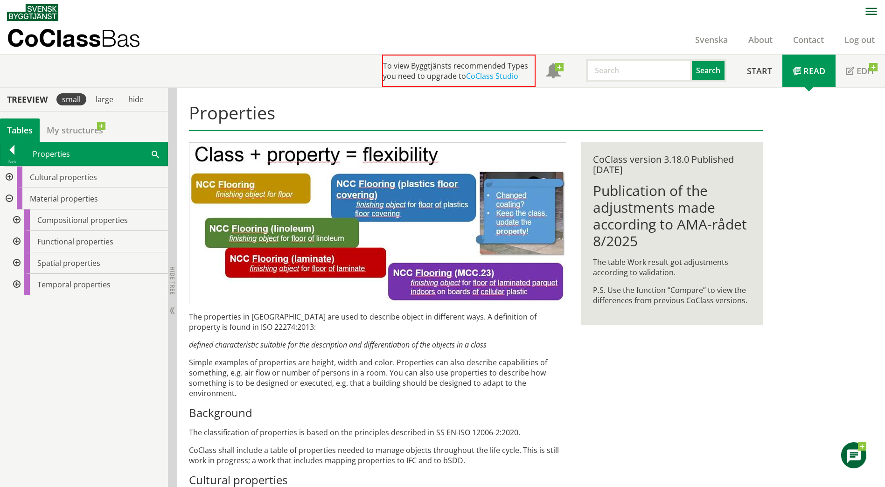
click at [14, 214] on div at bounding box center [15, 219] width 17 height 21
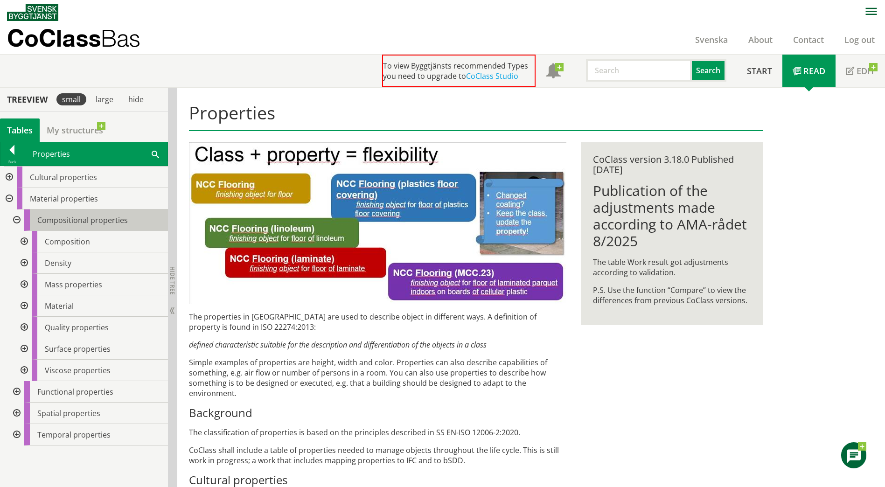
click at [70, 214] on div "Compositional properties" at bounding box center [96, 219] width 144 height 21
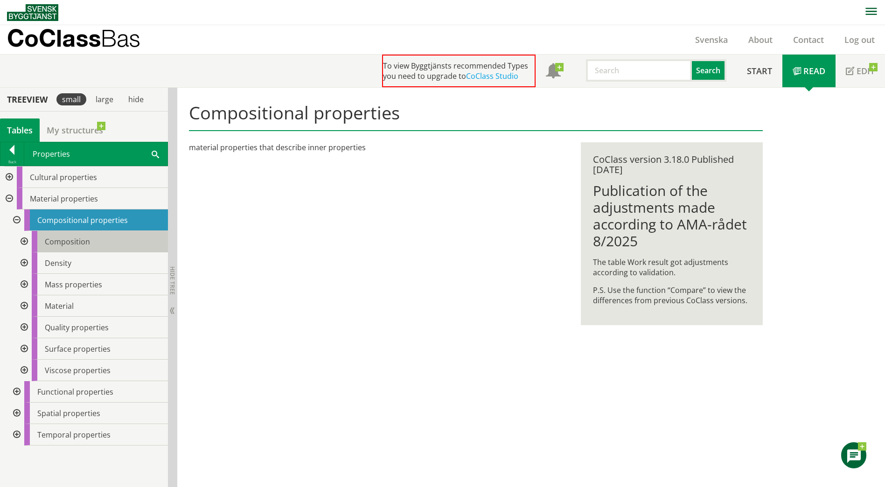
click at [66, 235] on div "Composition" at bounding box center [100, 241] width 136 height 21
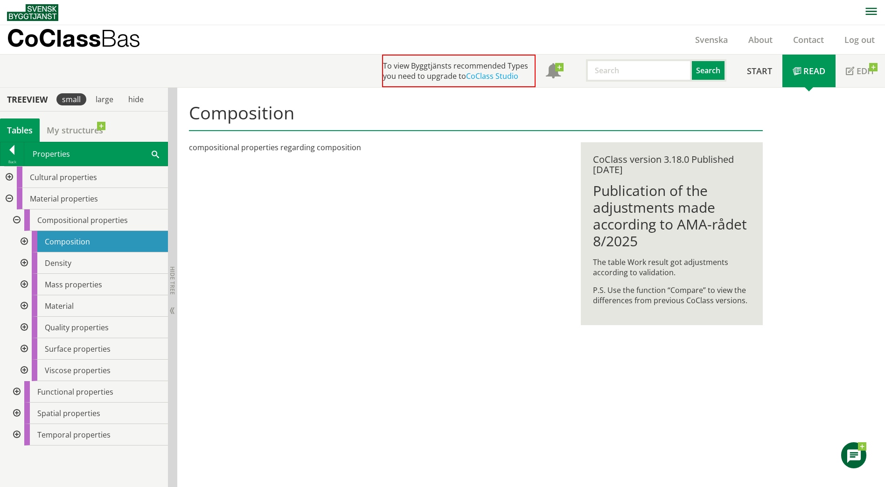
click at [23, 241] on div at bounding box center [23, 241] width 17 height 21
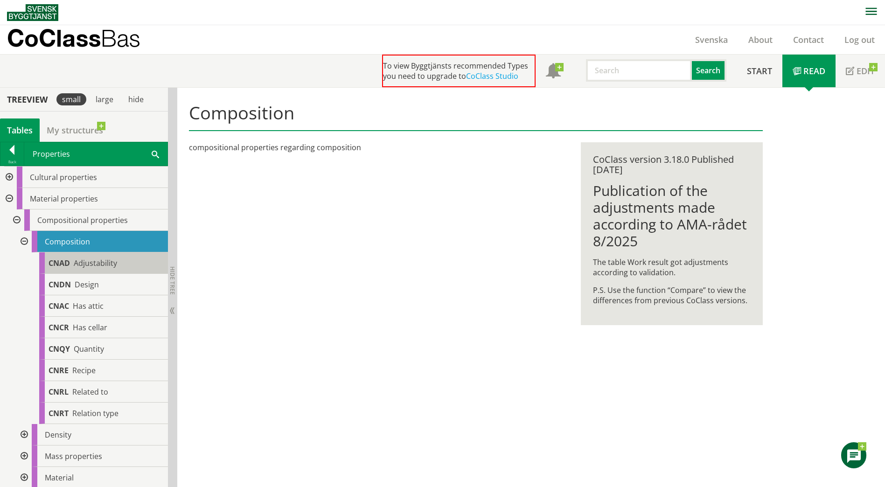
click at [107, 263] on span "Adjustability" at bounding box center [95, 263] width 43 height 10
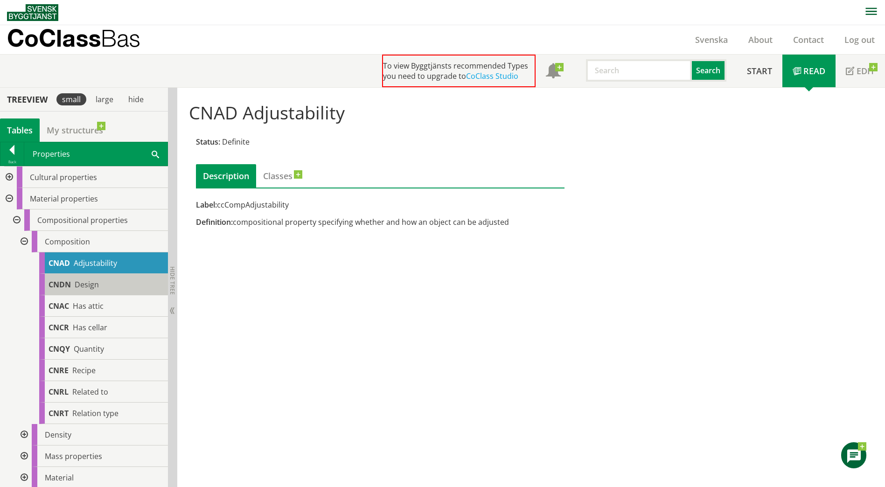
click at [87, 285] on span "Design" at bounding box center [87, 284] width 24 height 10
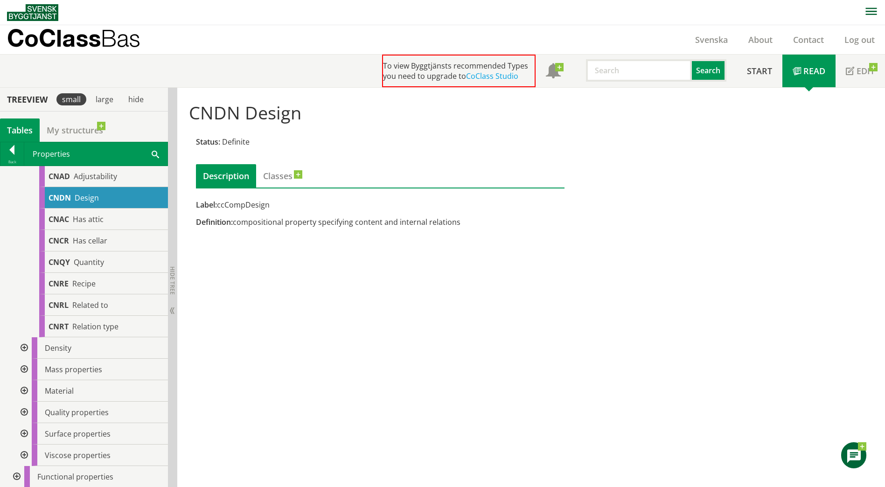
scroll to position [93, 0]
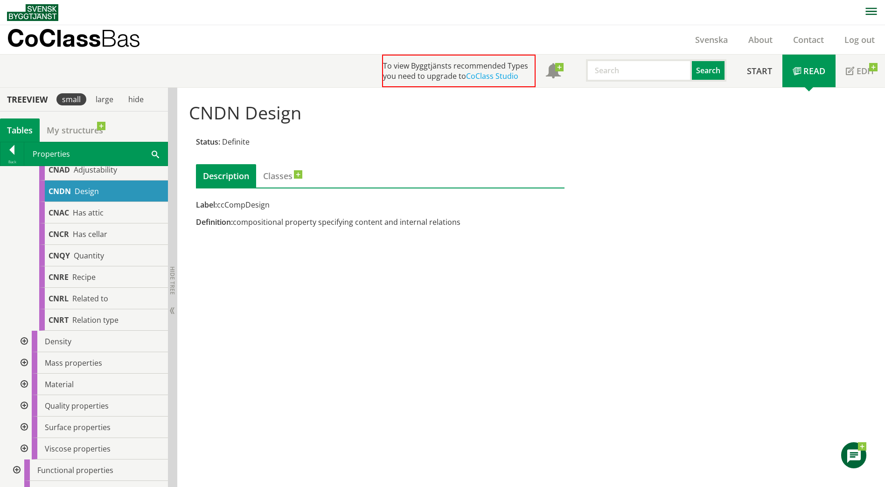
click at [24, 384] on div at bounding box center [23, 384] width 17 height 21
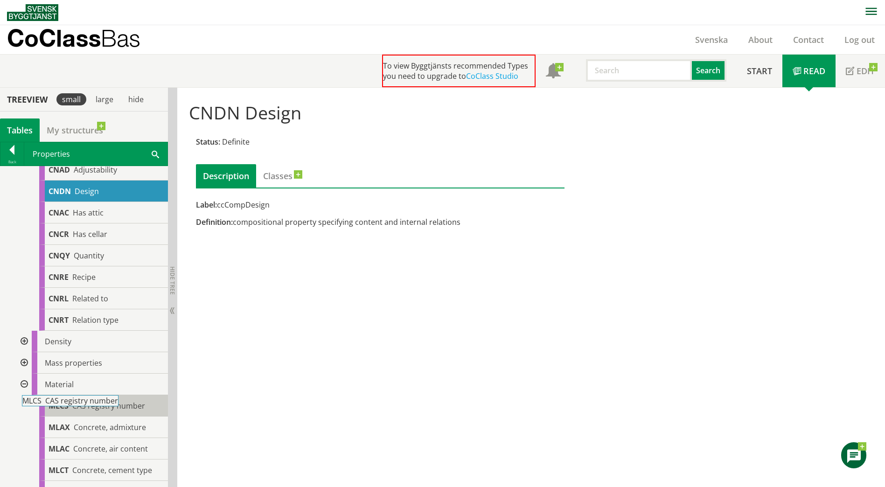
click at [98, 411] on span "CAS registry number" at bounding box center [108, 406] width 73 height 10
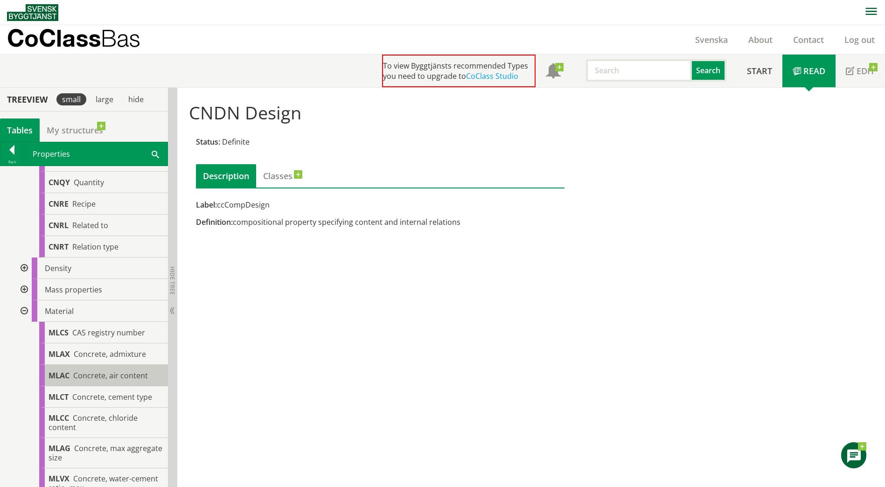
scroll to position [171, 0]
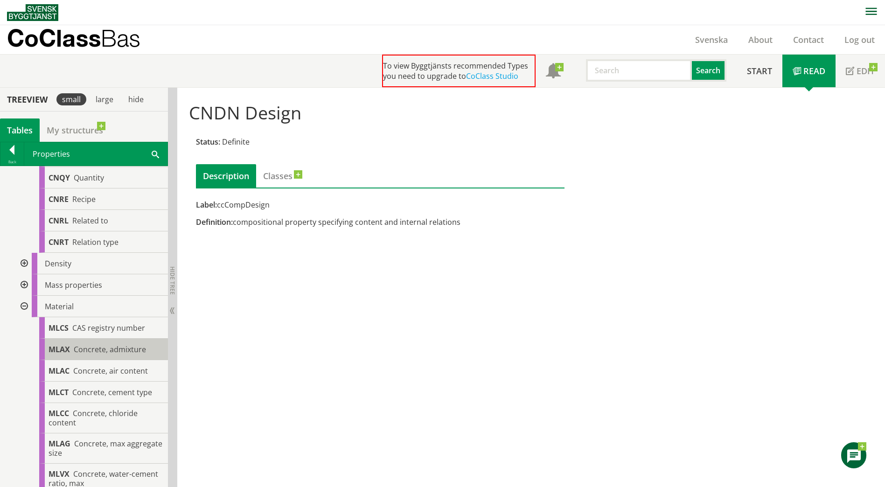
click at [71, 353] on div "MLAX Concrete, admixture" at bounding box center [103, 349] width 129 height 21
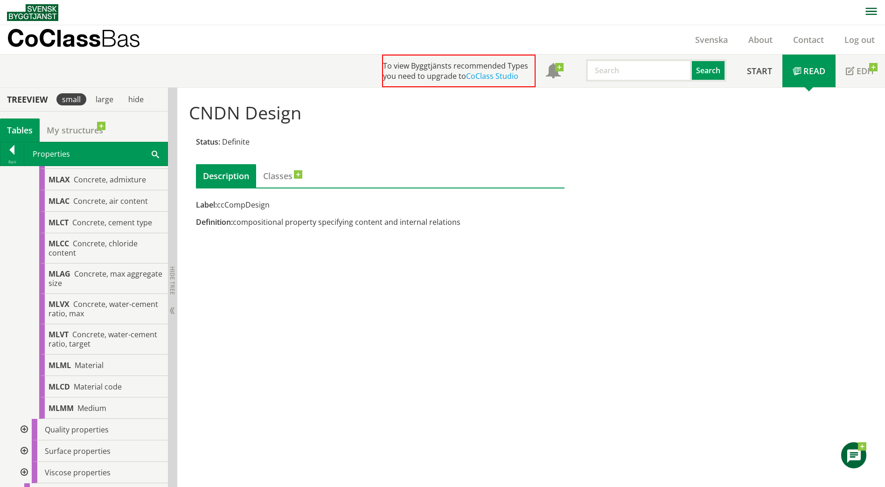
scroll to position [342, 0]
click at [77, 368] on span "Material" at bounding box center [89, 364] width 29 height 10
click at [104, 362] on div "MLML Material" at bounding box center [103, 364] width 129 height 21
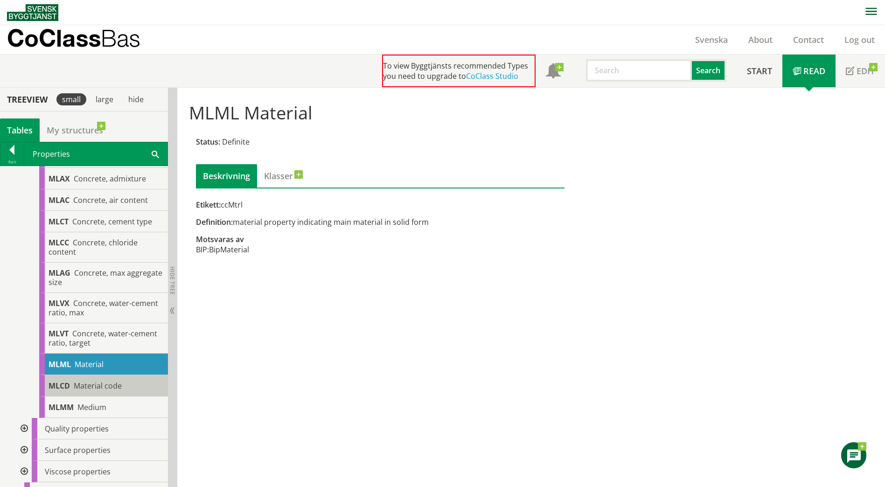
click at [97, 386] on span "Material code" at bounding box center [98, 386] width 48 height 10
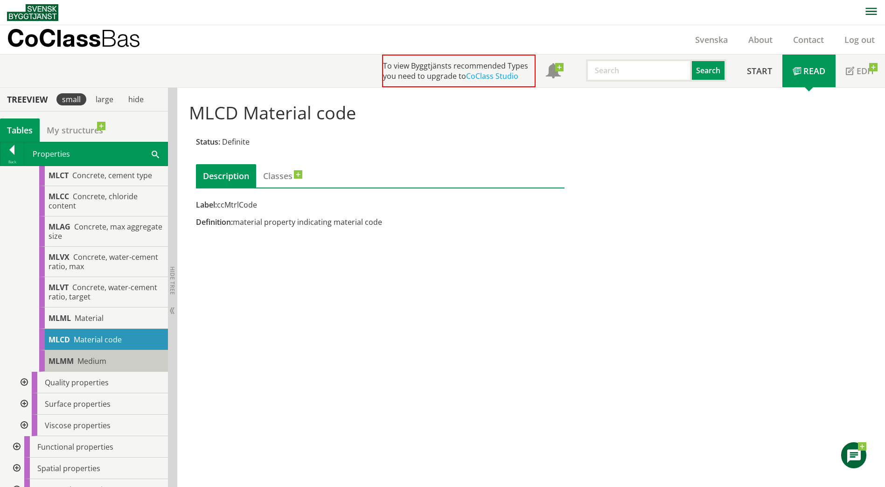
scroll to position [389, 0]
click at [21, 381] on div at bounding box center [23, 381] width 17 height 21
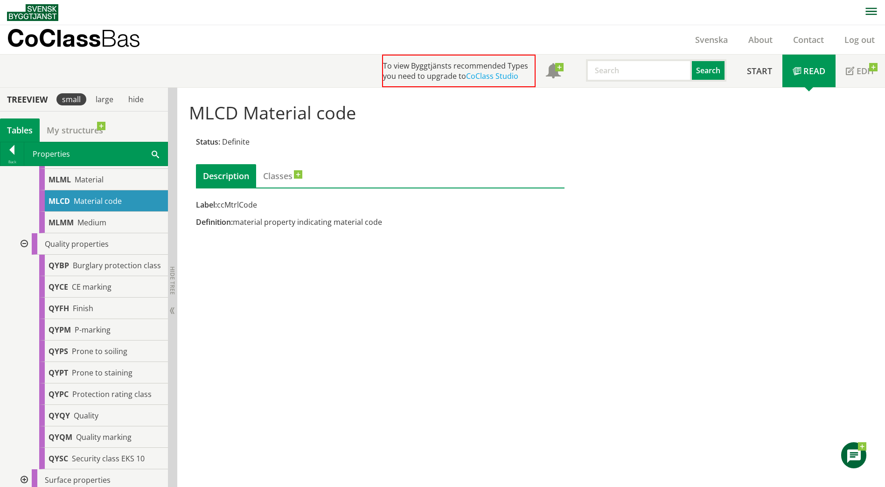
scroll to position [591, 0]
